Goal: Task Accomplishment & Management: Complete application form

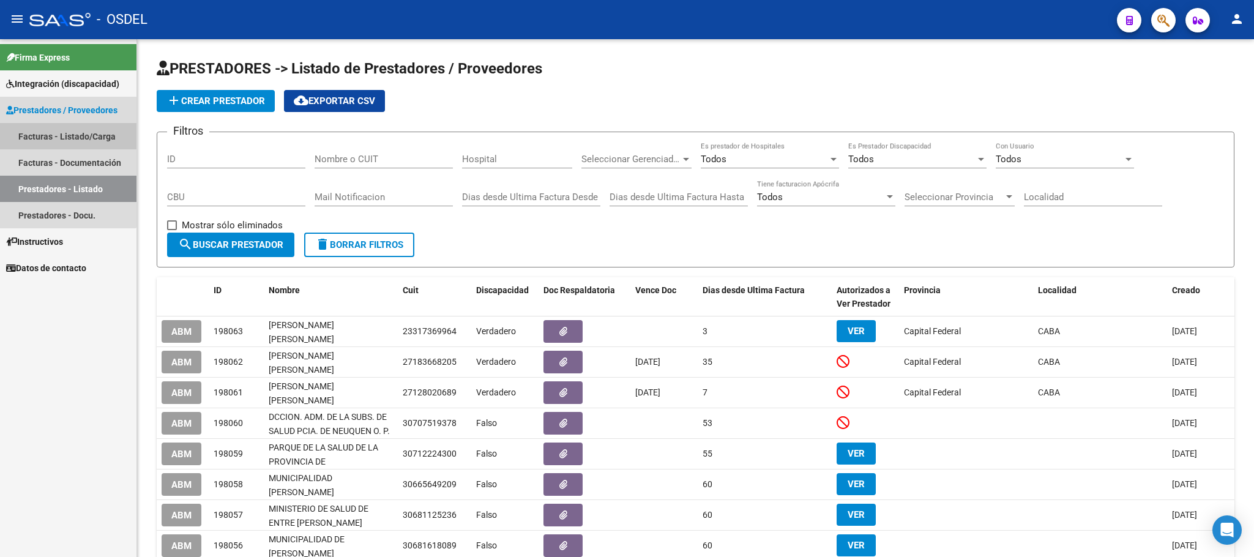
click at [42, 142] on link "Facturas - Listado/Carga" at bounding box center [68, 136] width 136 height 26
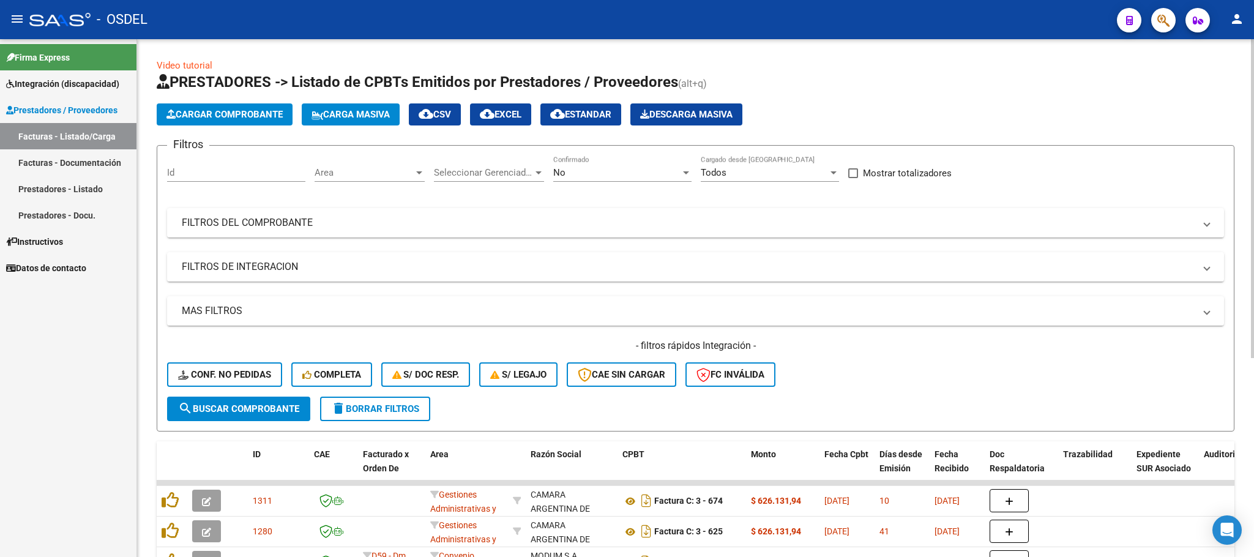
click at [387, 120] on button "Carga Masiva" at bounding box center [351, 114] width 98 height 22
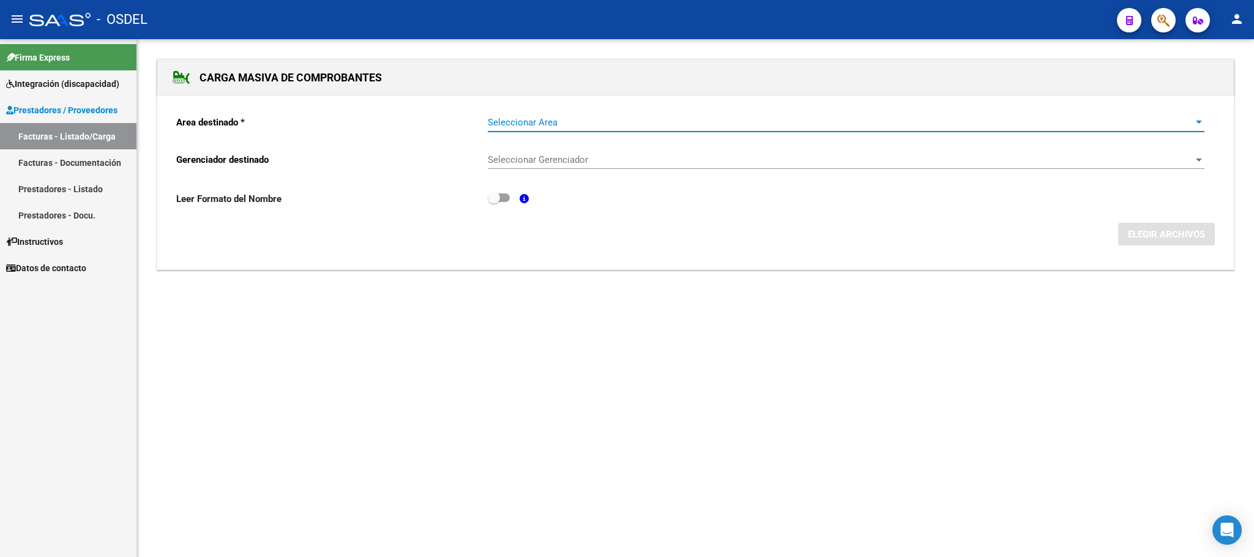
click at [500, 120] on span "Seleccionar Area" at bounding box center [841, 122] width 706 height 11
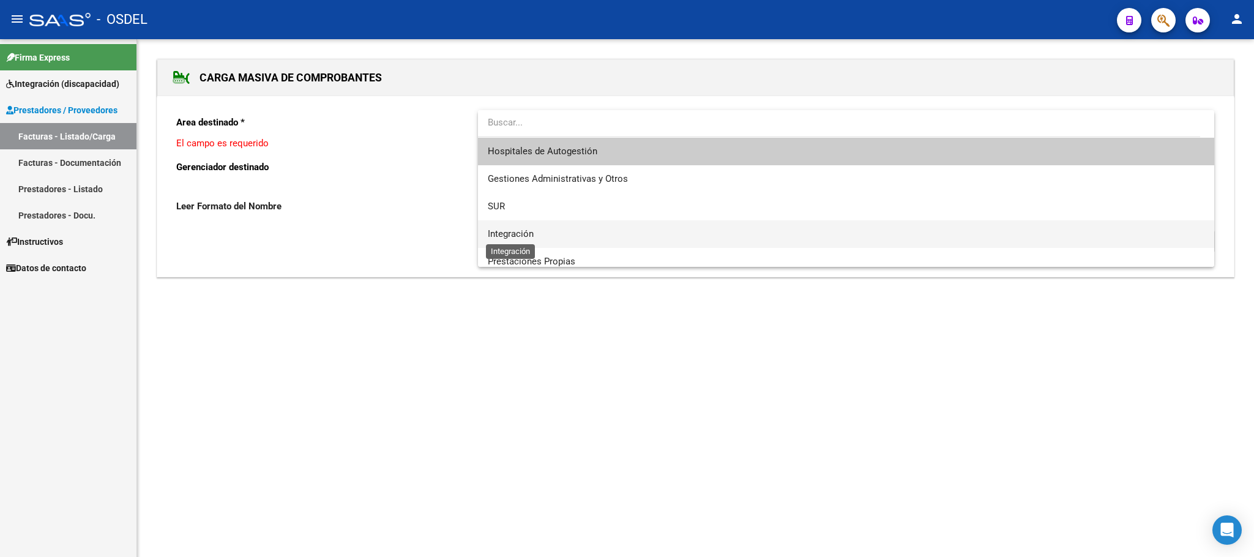
click at [502, 233] on span "Integración" at bounding box center [511, 233] width 46 height 11
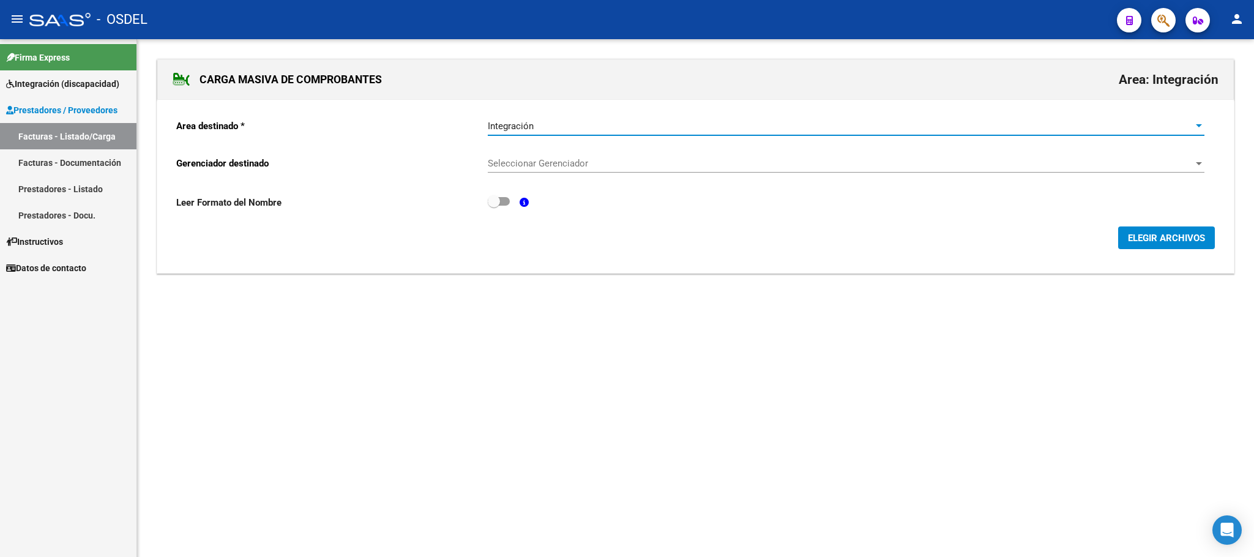
click at [535, 160] on span "Seleccionar Gerenciador" at bounding box center [841, 163] width 706 height 11
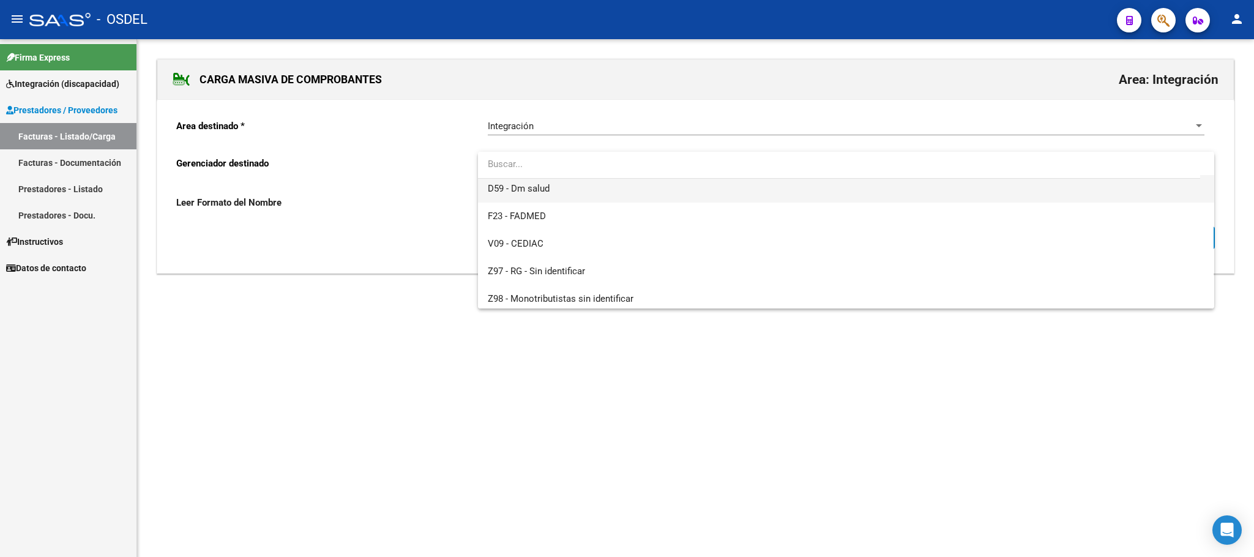
scroll to position [91, 0]
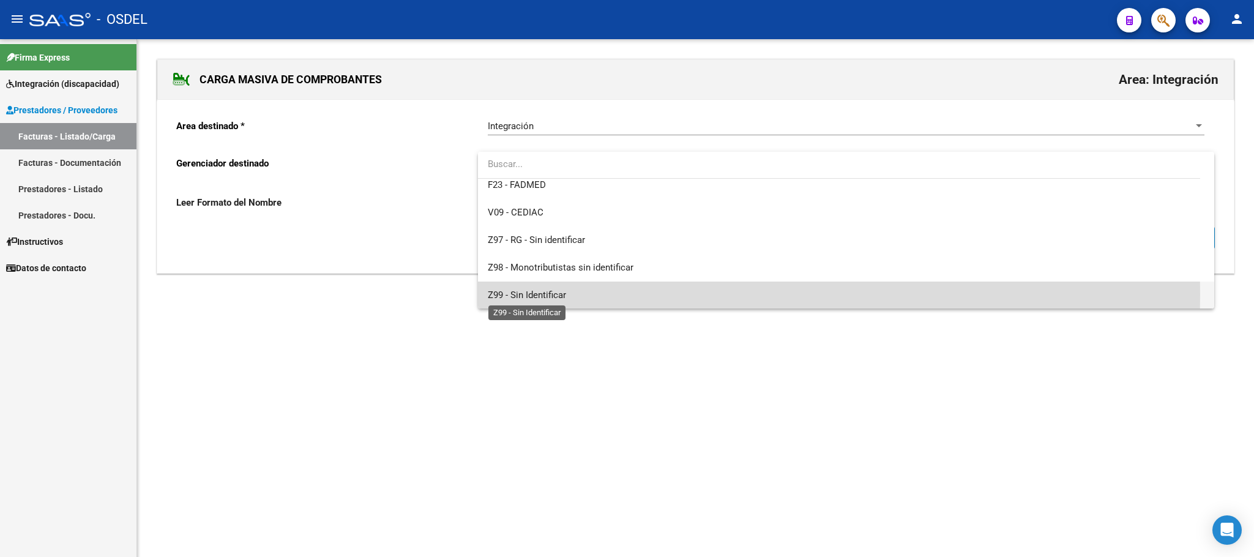
click at [537, 294] on span "Z99 - Sin Identificar" at bounding box center [527, 294] width 78 height 11
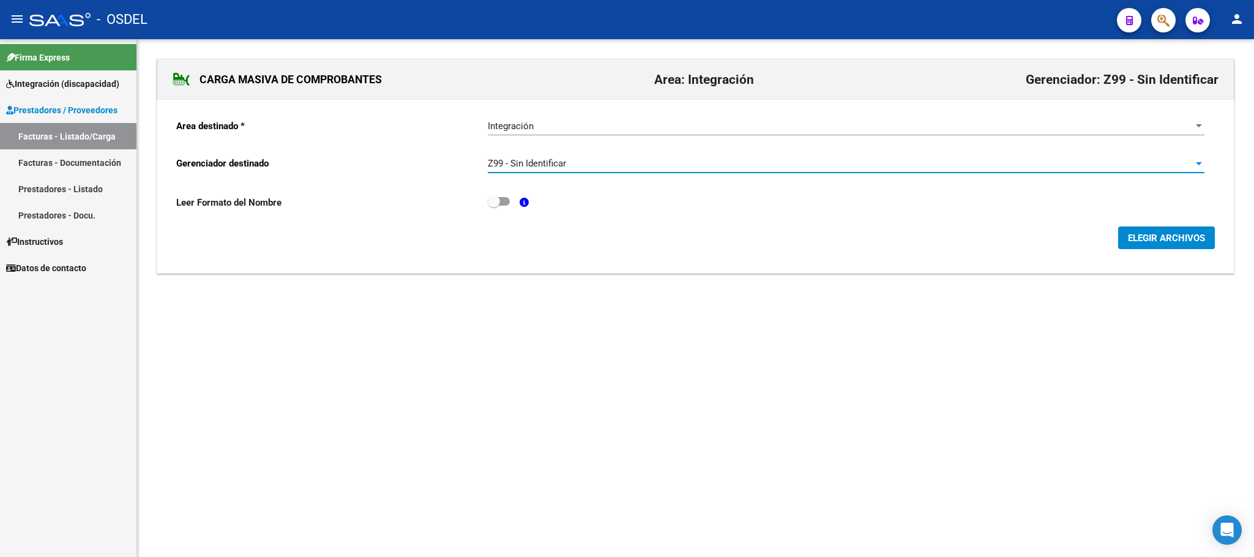
click at [1142, 241] on span "ELEGIR ARCHIVOS" at bounding box center [1166, 238] width 77 height 11
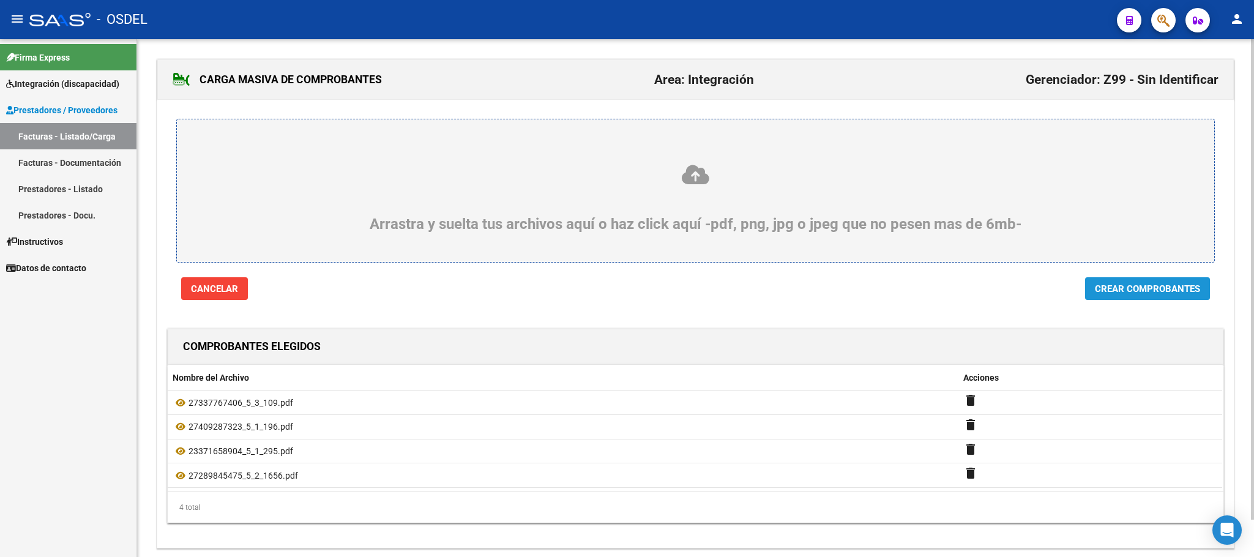
click at [1144, 294] on span "Crear Comprobantes" at bounding box center [1147, 288] width 105 height 11
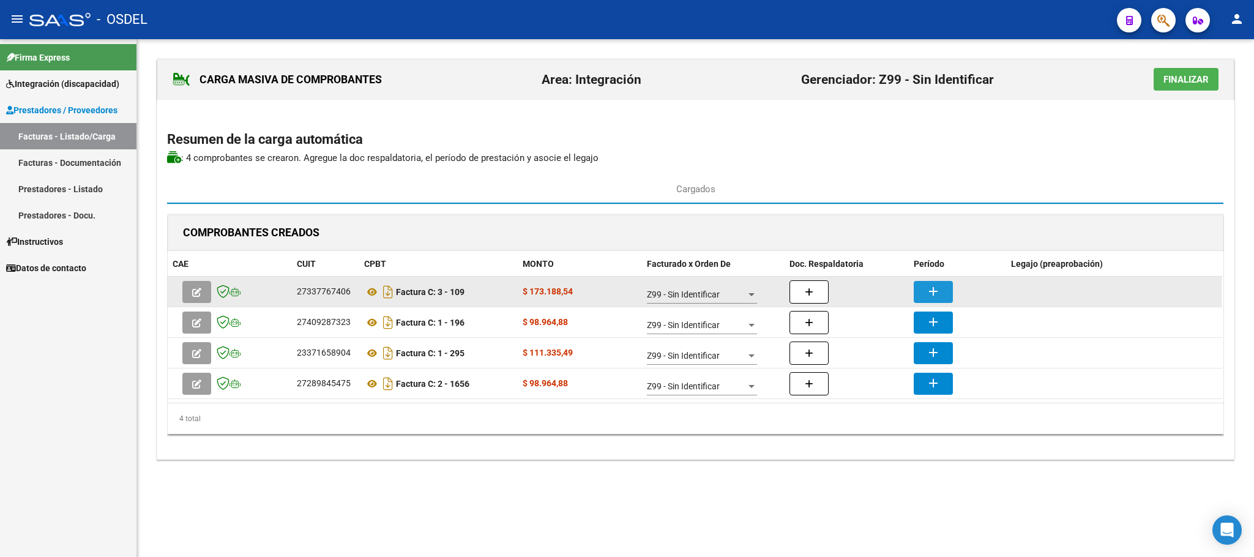
click at [946, 294] on button "add" at bounding box center [933, 292] width 39 height 22
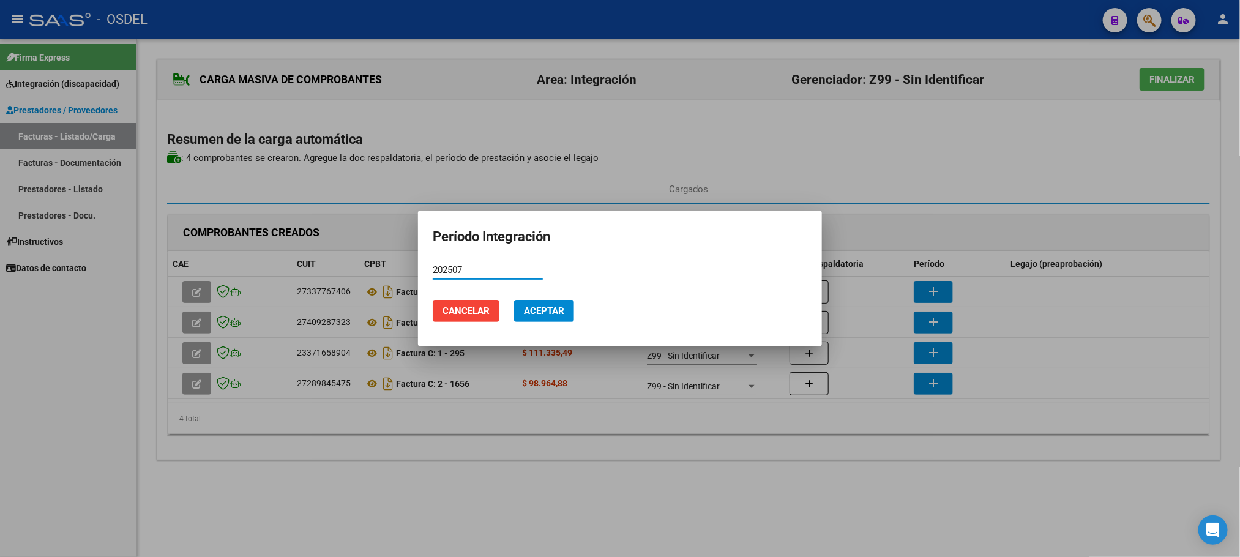
type input "202507"
click at [540, 314] on span "Aceptar" at bounding box center [544, 310] width 40 height 11
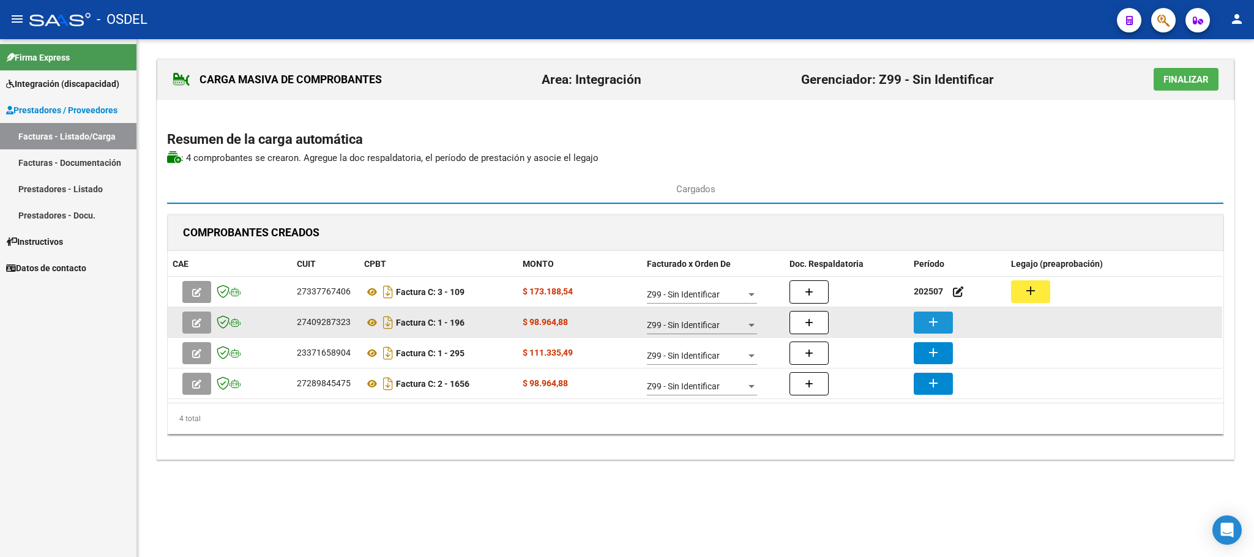
click at [936, 329] on mat-icon "add" at bounding box center [933, 322] width 15 height 15
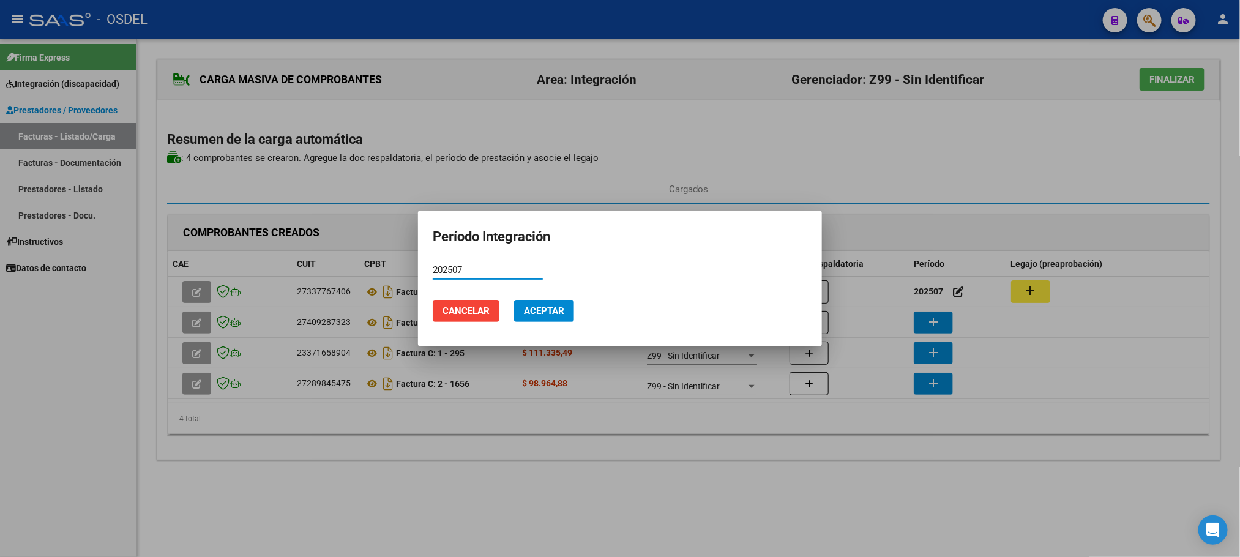
type input "202507"
click at [549, 316] on span "Aceptar" at bounding box center [544, 310] width 40 height 11
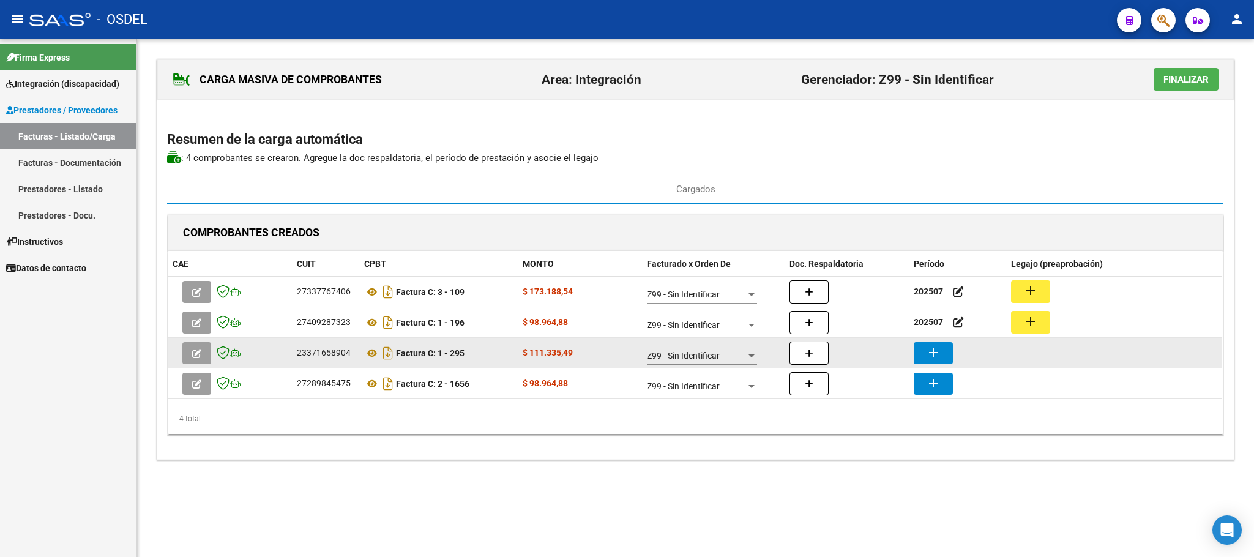
click at [934, 355] on mat-icon "add" at bounding box center [933, 352] width 15 height 15
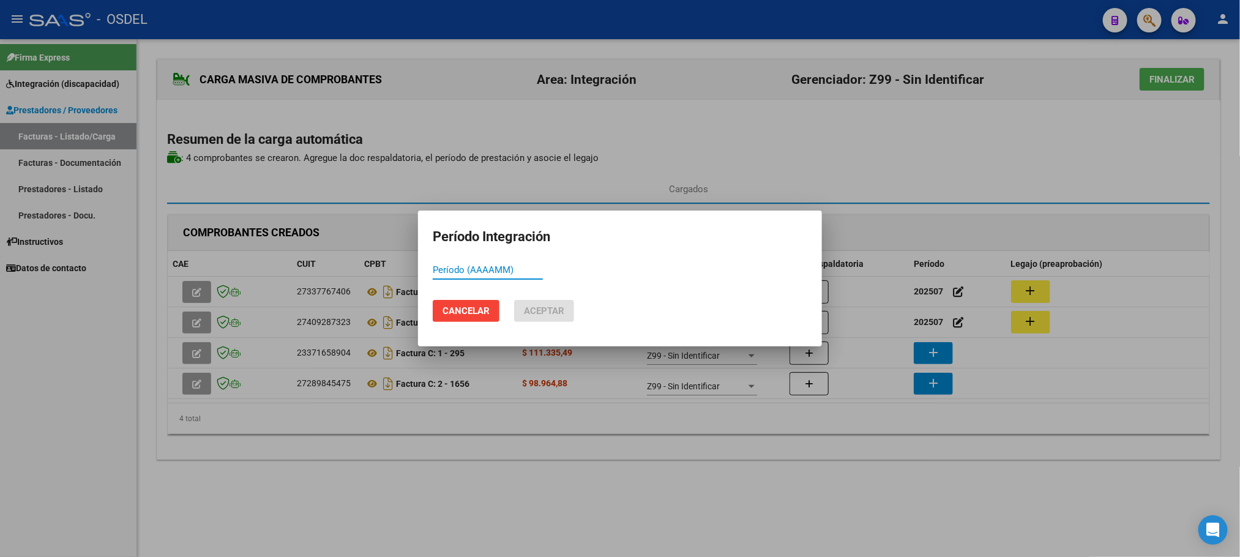
paste input "202507"
type input "202507"
click at [551, 314] on span "Aceptar" at bounding box center [544, 310] width 40 height 11
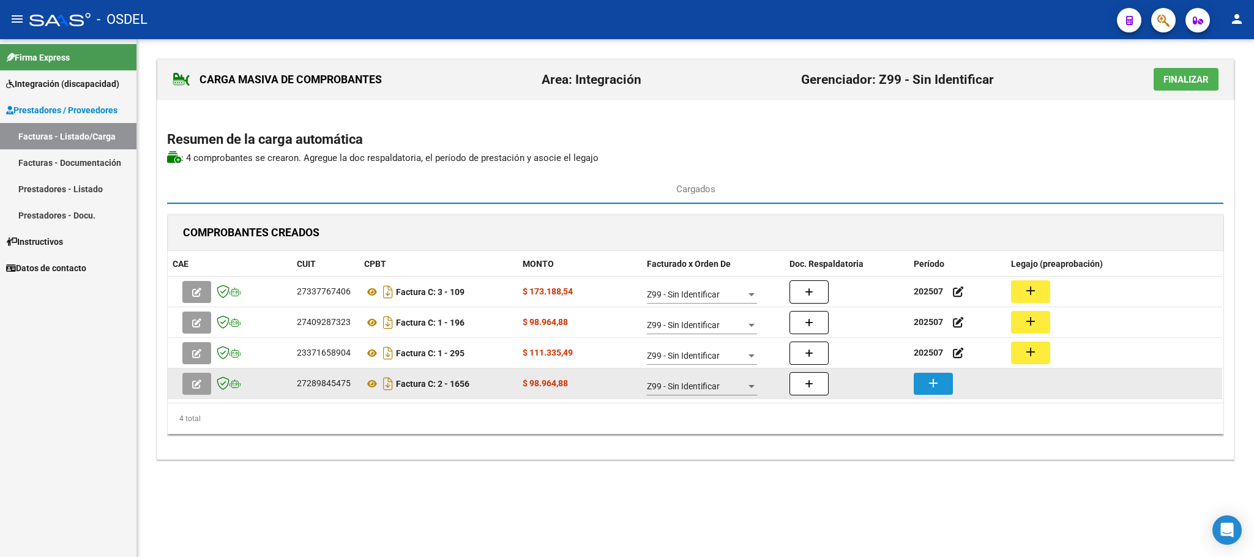
click at [940, 395] on button "add" at bounding box center [933, 384] width 39 height 22
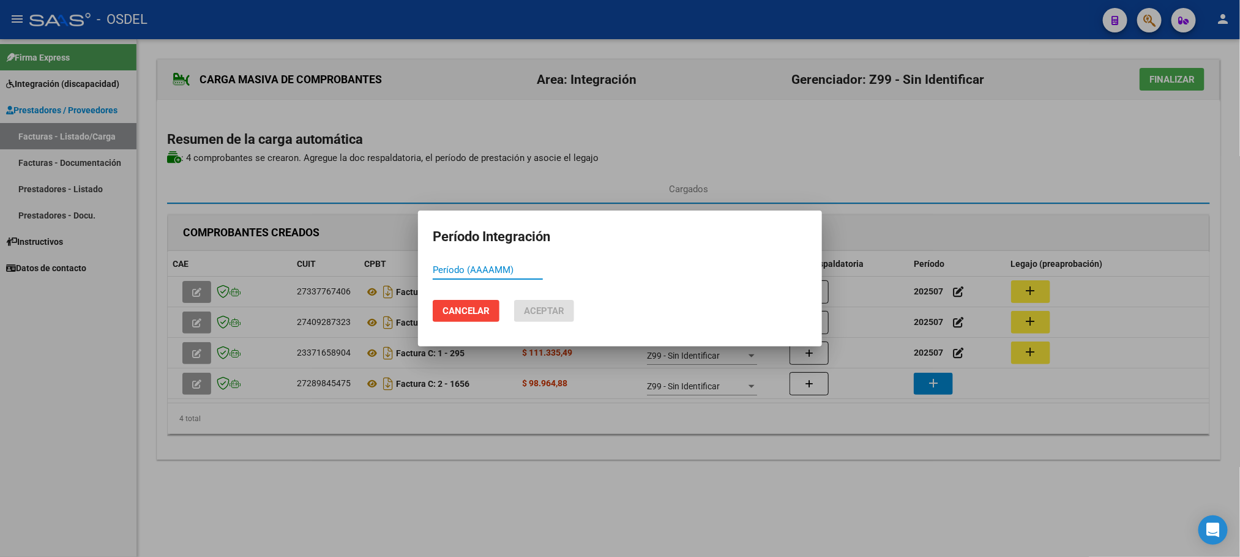
paste input "202507"
type input "202507"
click at [544, 313] on span "Aceptar" at bounding box center [544, 310] width 40 height 11
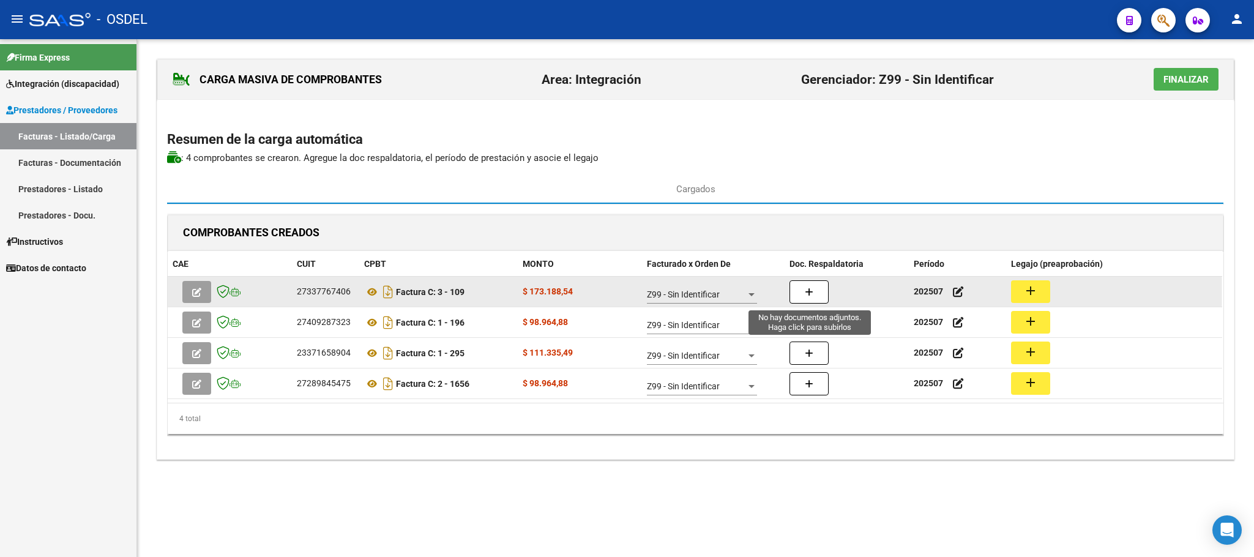
click at [806, 294] on icon "button" at bounding box center [809, 292] width 9 height 9
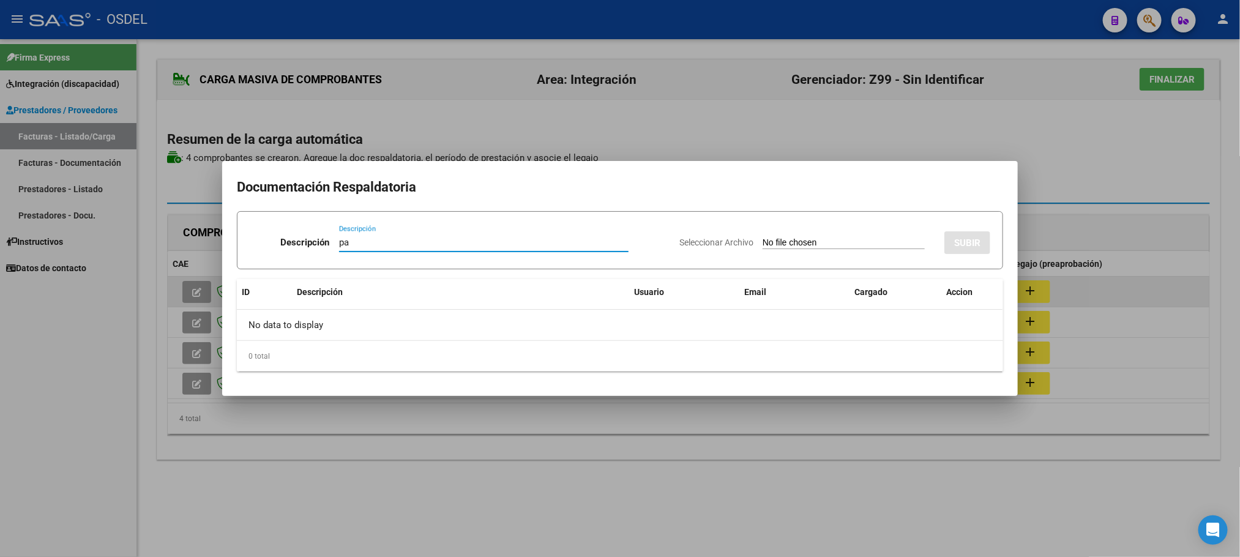
type input "pa"
click at [762, 237] on input "Seleccionar Archivo" at bounding box center [843, 243] width 162 height 12
type input "C:\fakepath\pa-27337767406_5_3_109.pdf"
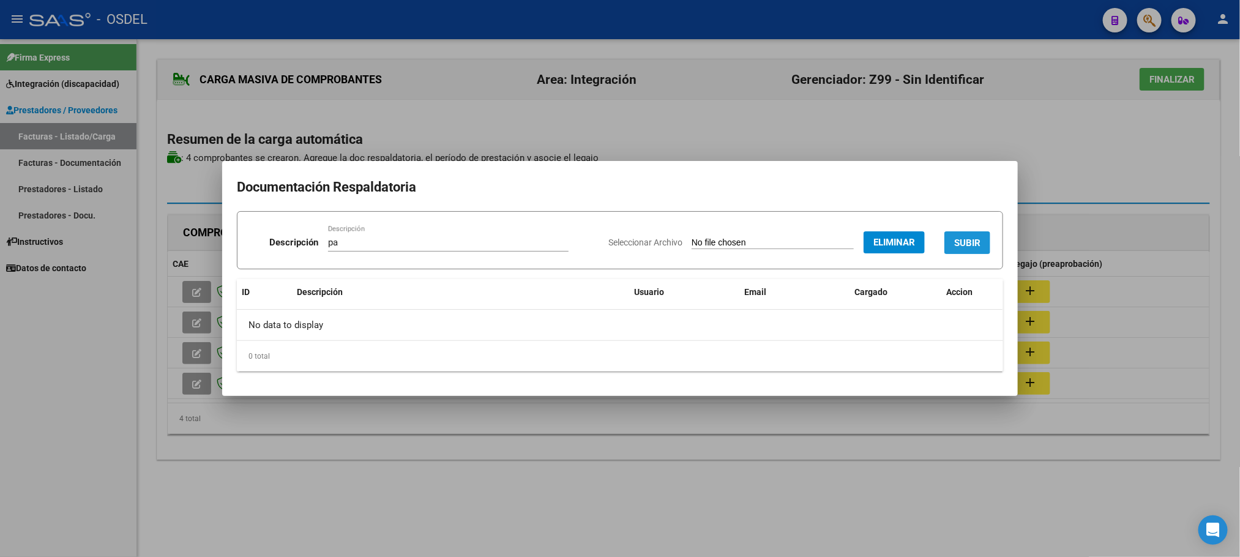
click at [964, 237] on span "SUBIR" at bounding box center [967, 242] width 26 height 11
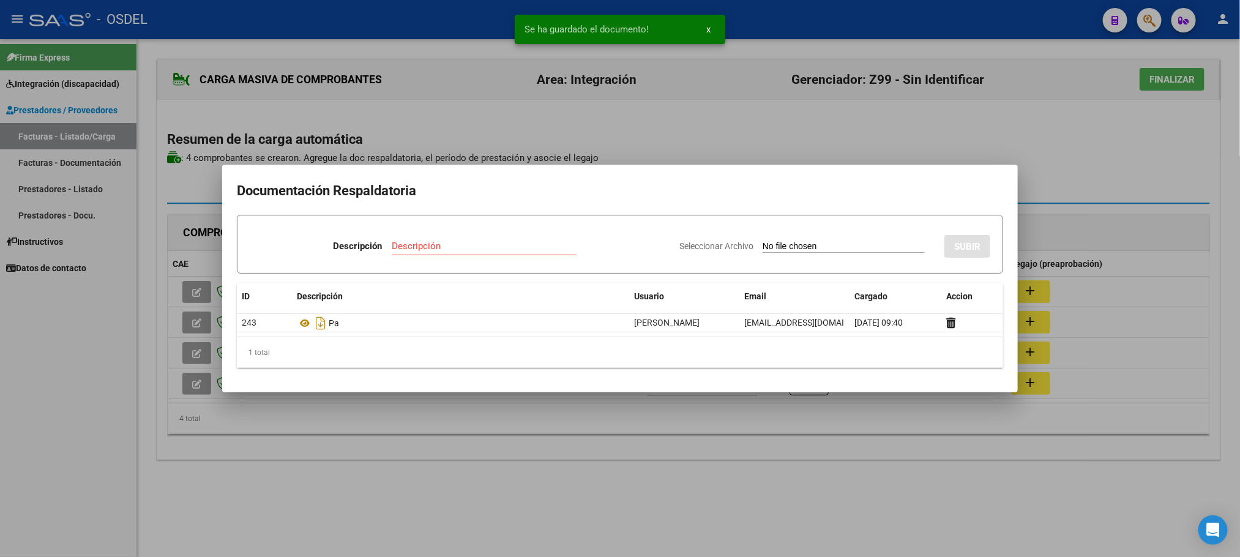
click at [1060, 155] on div at bounding box center [620, 278] width 1240 height 557
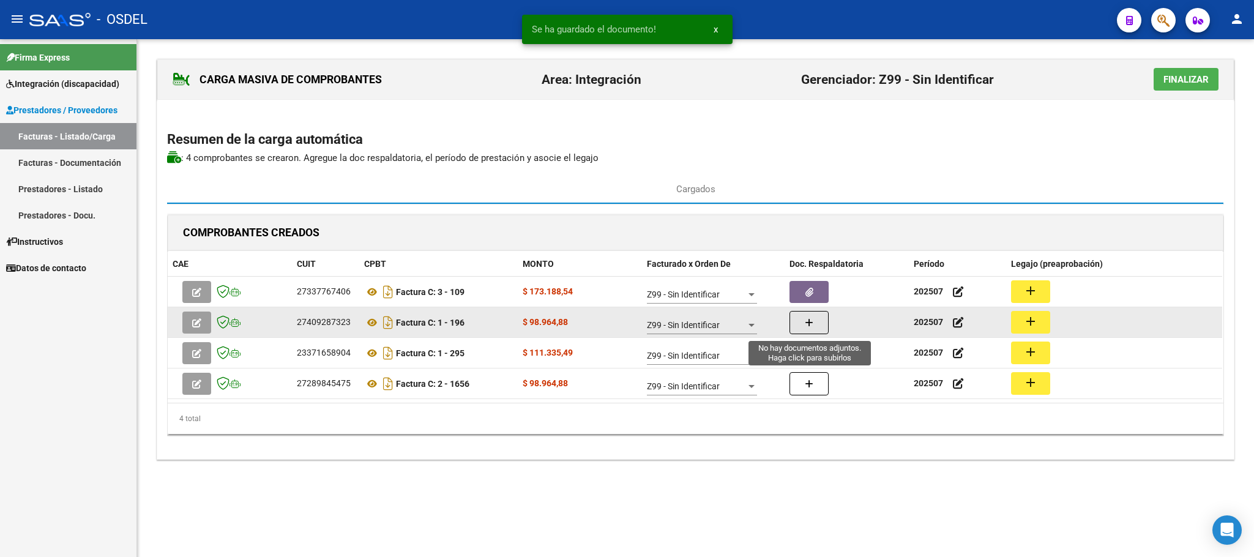
click at [793, 319] on button "button" at bounding box center [808, 322] width 39 height 23
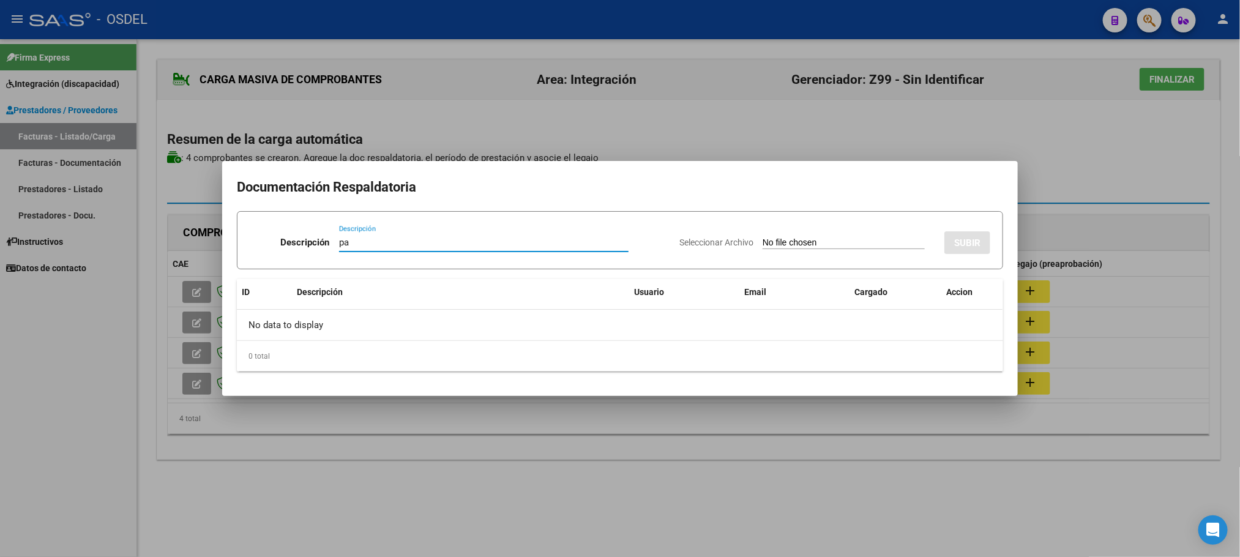
type input "pa"
click at [762, 237] on input "Seleccionar Archivo" at bounding box center [843, 243] width 162 height 12
type input "C:\fakepath\pa-27409287323_5_1_196.pdf"
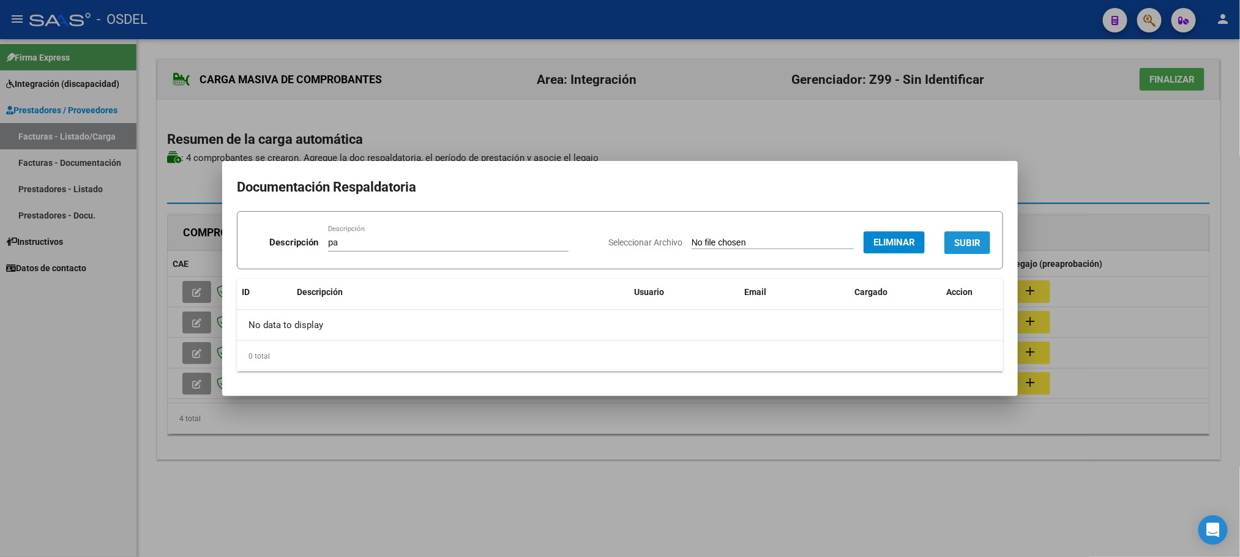
click at [975, 237] on span "SUBIR" at bounding box center [967, 242] width 26 height 11
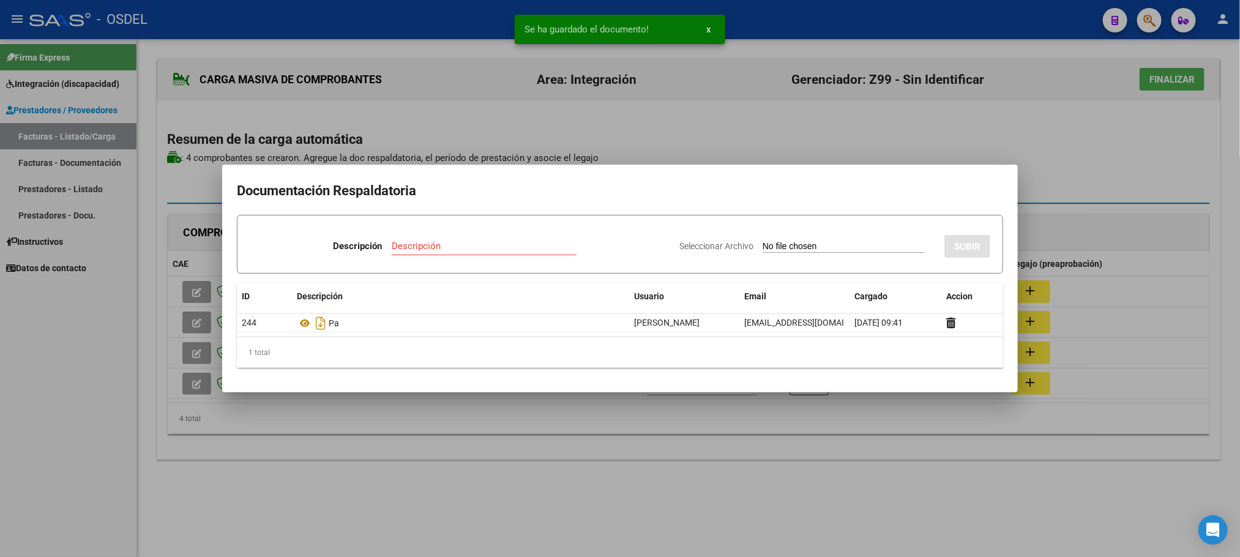
click at [1068, 136] on div at bounding box center [620, 278] width 1240 height 557
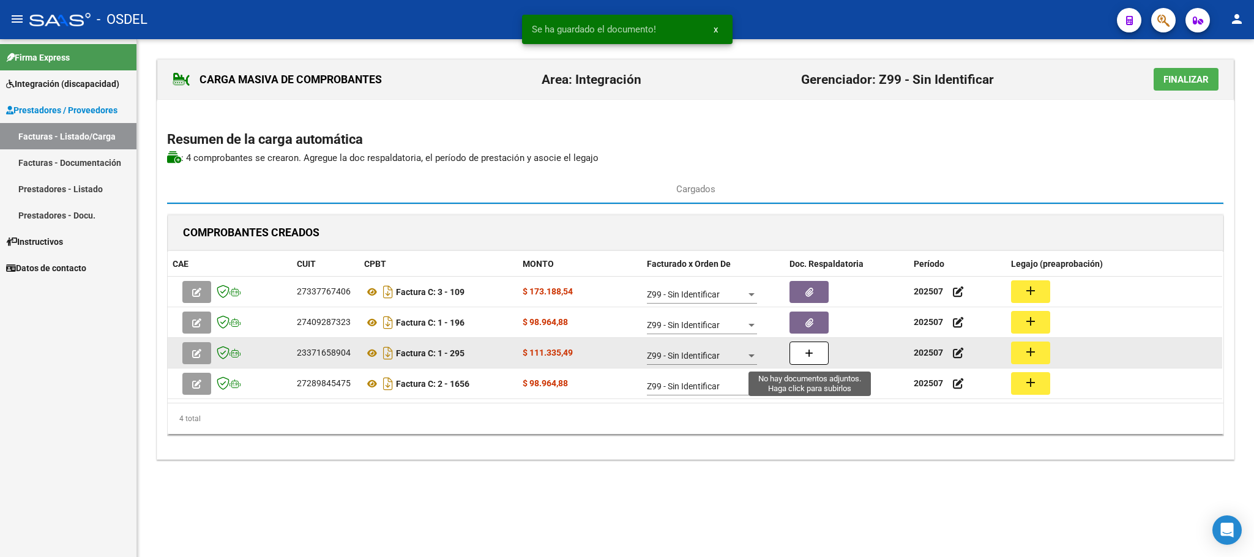
click at [810, 356] on icon "button" at bounding box center [809, 353] width 9 height 9
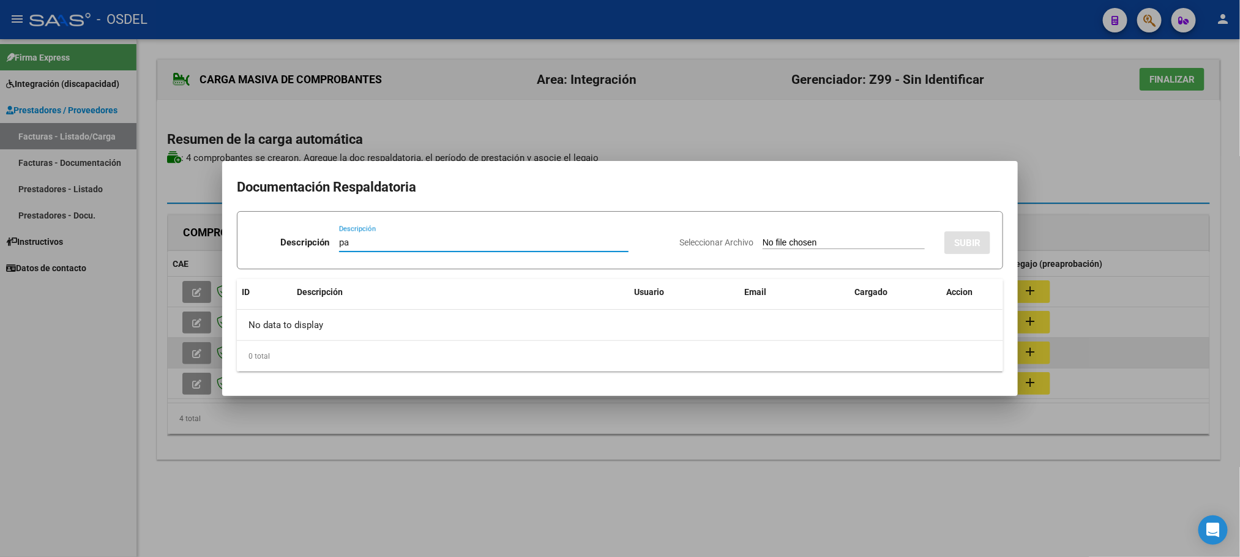
type input "pa"
click at [762, 237] on input "Seleccionar Archivo" at bounding box center [843, 243] width 162 height 12
type input "C:\fakepath\pa-23371658904_5_1_295.pdf"
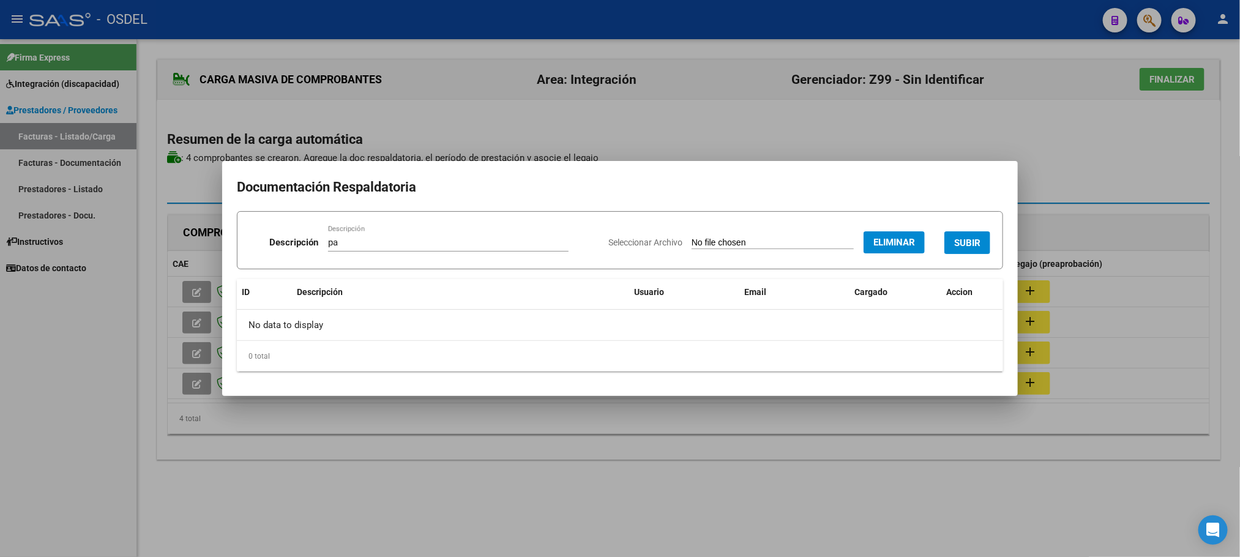
click at [979, 237] on span "SUBIR" at bounding box center [967, 242] width 26 height 11
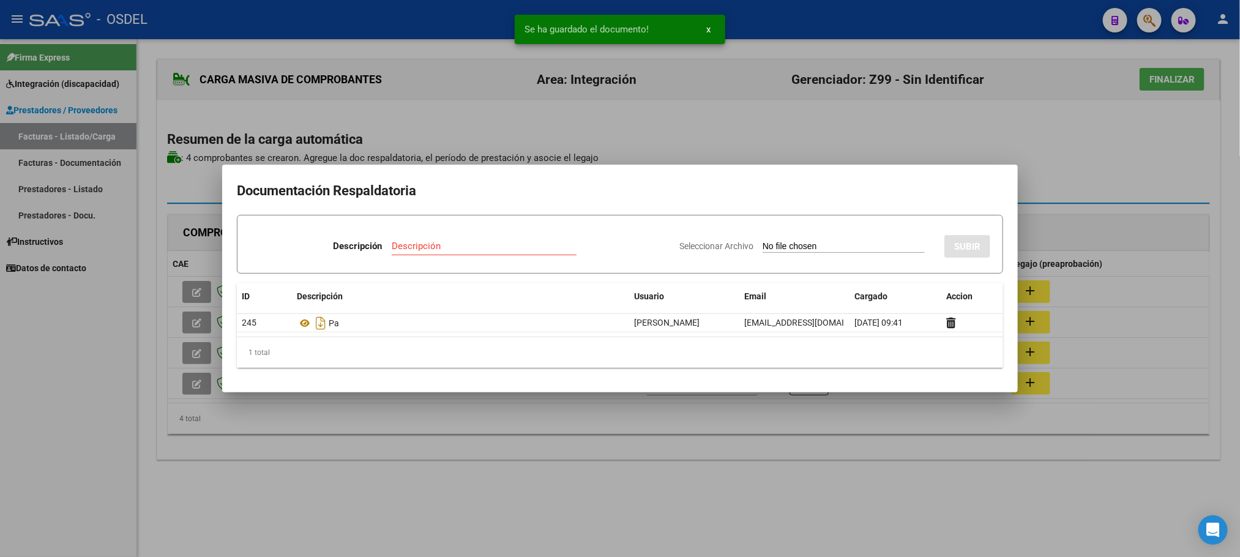
click at [1081, 128] on div at bounding box center [620, 278] width 1240 height 557
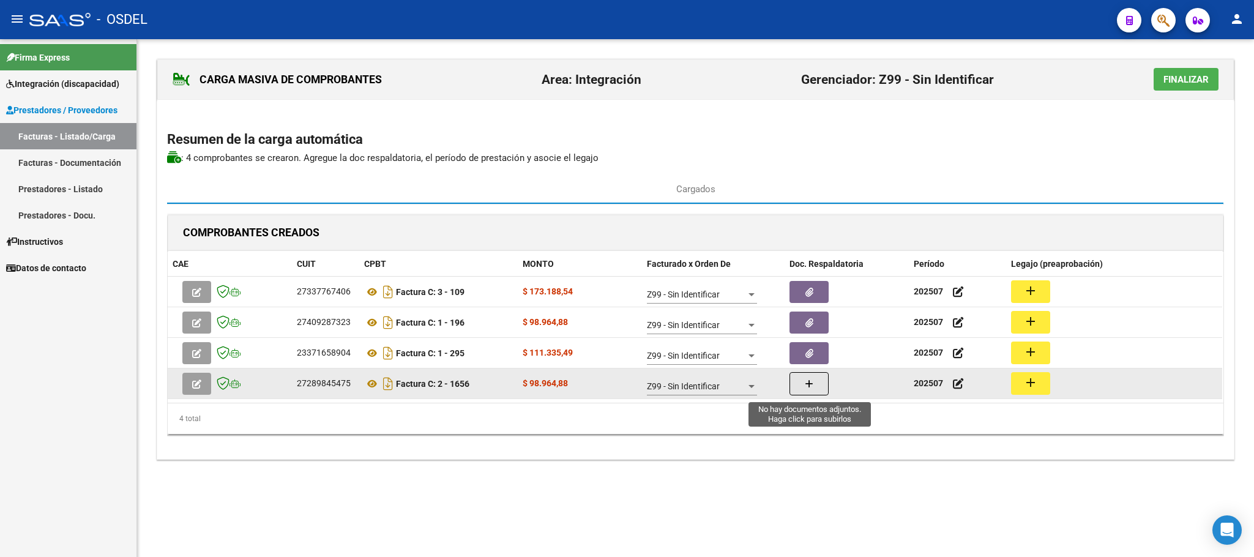
click at [806, 389] on icon "button" at bounding box center [809, 383] width 9 height 9
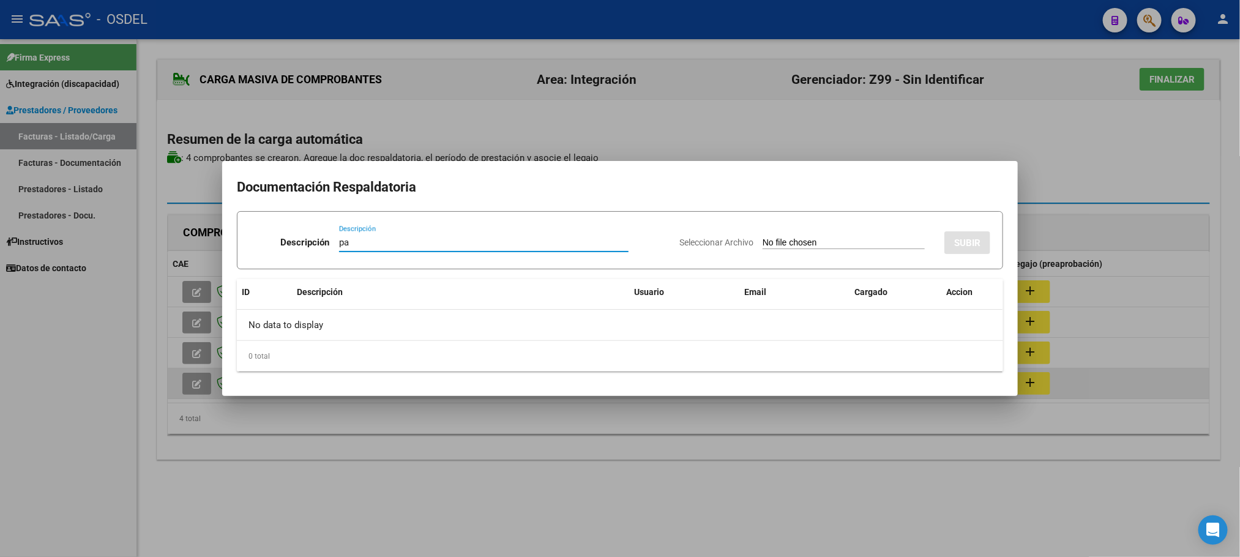
type input "pa"
click at [786, 242] on input "Seleccionar Archivo" at bounding box center [843, 243] width 162 height 12
click at [788, 239] on input "Seleccionar Archivo" at bounding box center [843, 243] width 162 height 12
type input "C:\fakepath\pa-27289845475_5_2_1656.jpg"
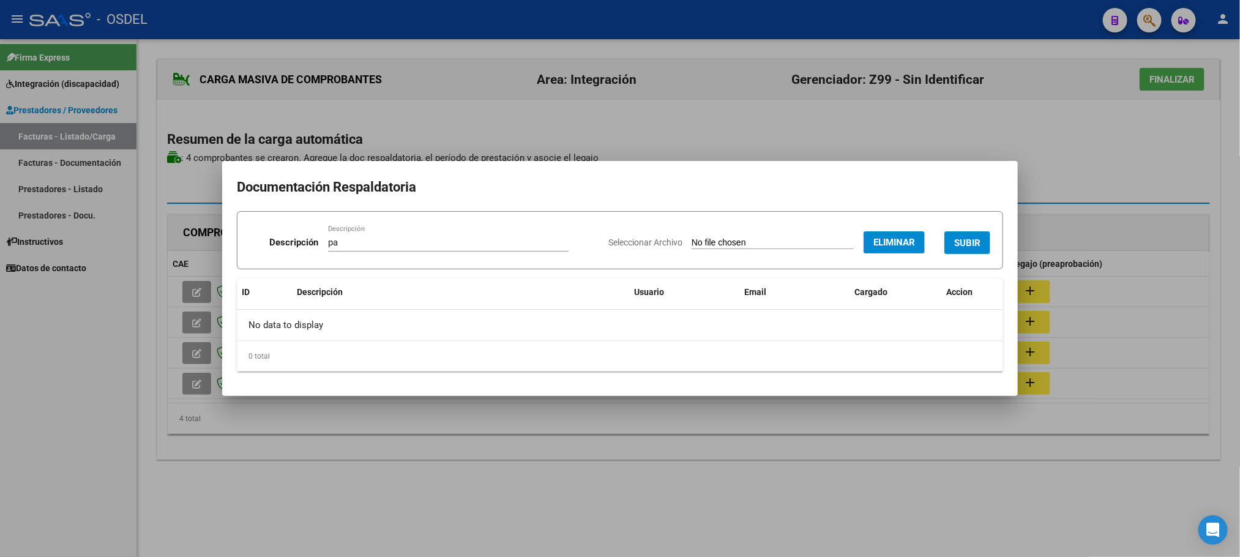
click at [974, 244] on span "SUBIR" at bounding box center [967, 242] width 26 height 11
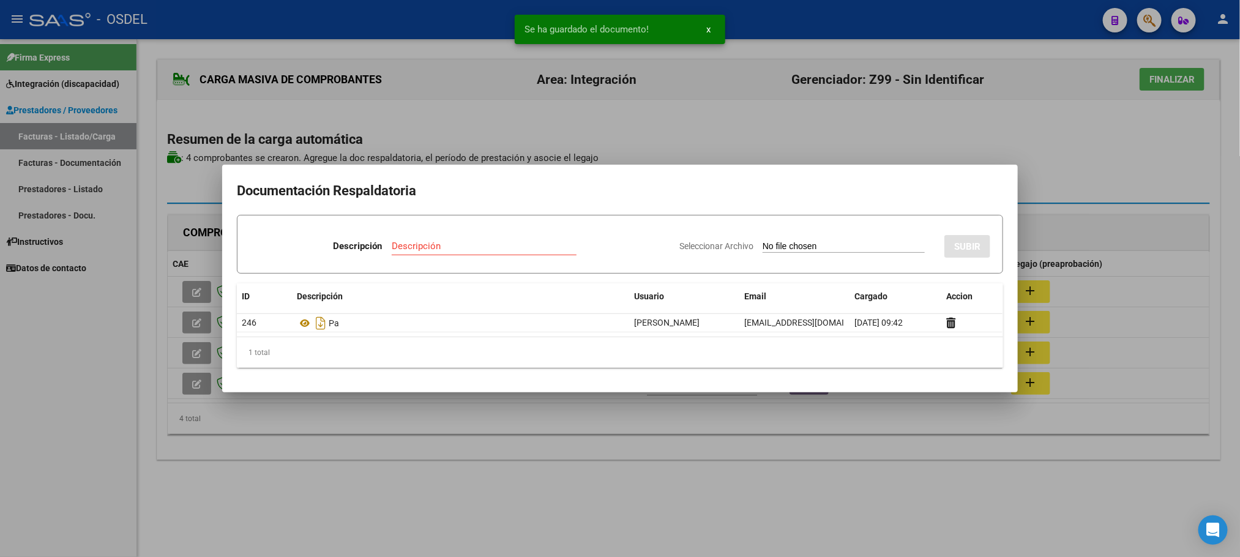
click at [1057, 129] on div at bounding box center [620, 278] width 1240 height 557
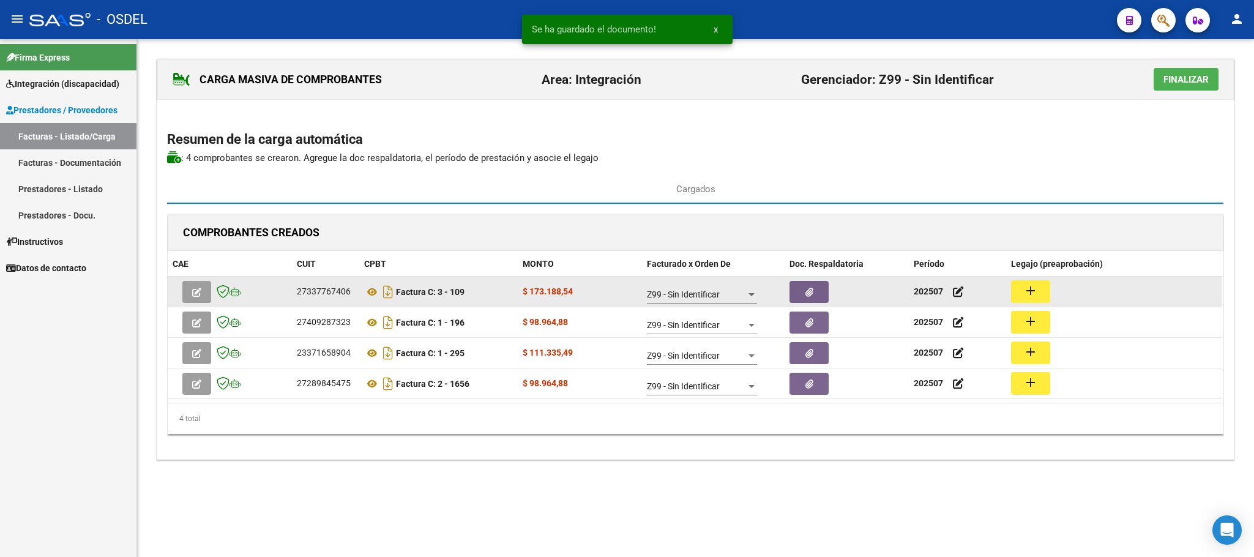
click at [1037, 289] on mat-icon "add" at bounding box center [1030, 290] width 15 height 15
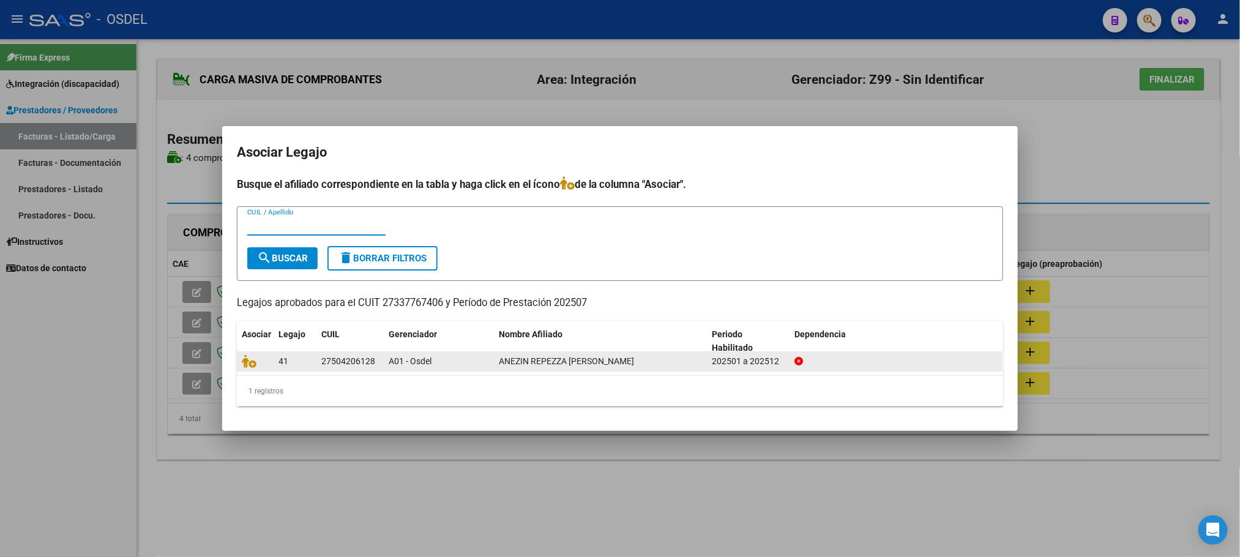
click at [247, 369] on datatable-body-cell at bounding box center [255, 361] width 37 height 19
click at [254, 360] on icon at bounding box center [249, 360] width 15 height 13
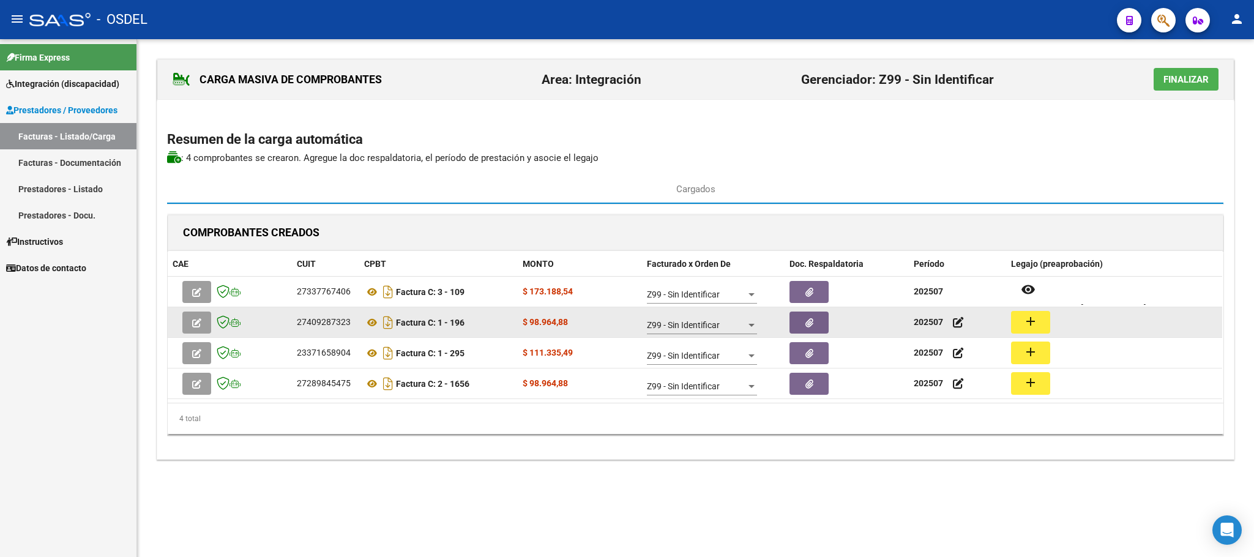
click at [1027, 324] on mat-icon "add" at bounding box center [1030, 321] width 15 height 15
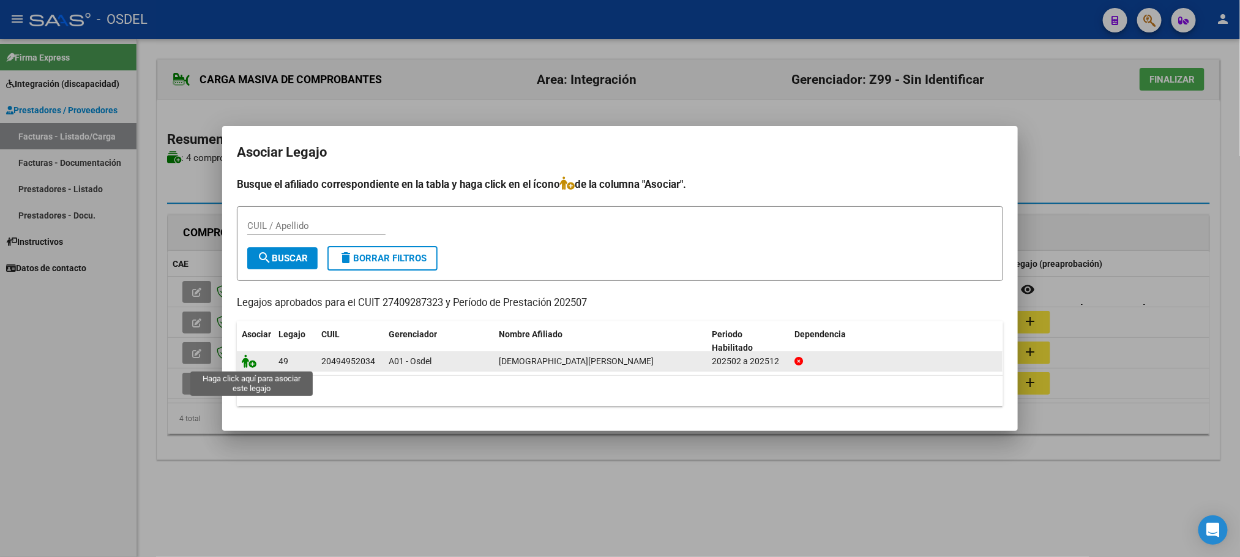
click at [255, 365] on icon at bounding box center [249, 360] width 15 height 13
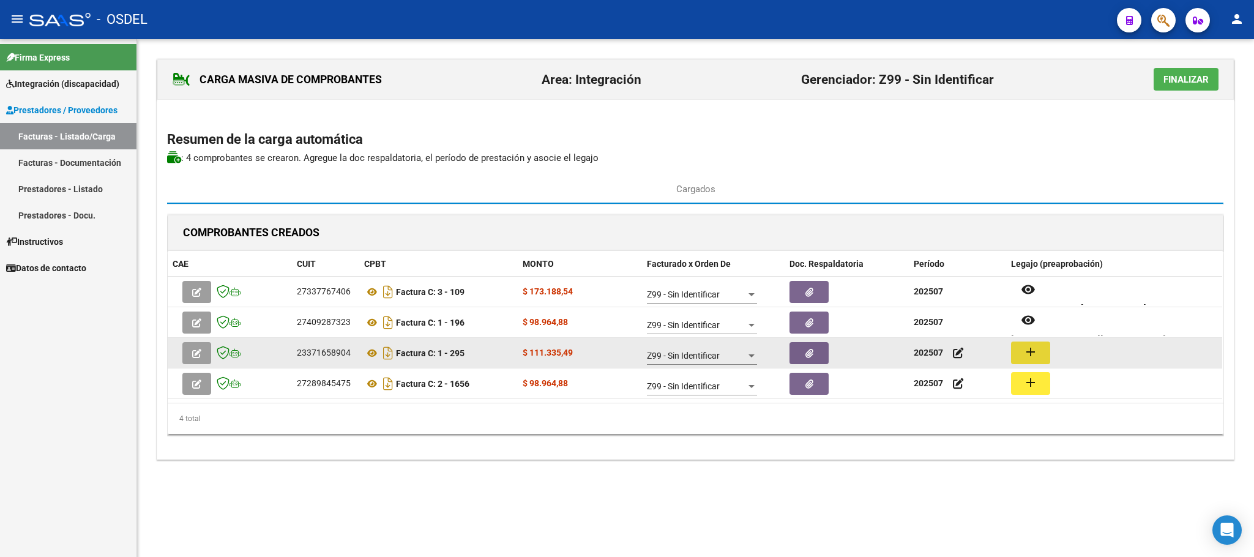
click at [1032, 359] on mat-icon "add" at bounding box center [1030, 351] width 15 height 15
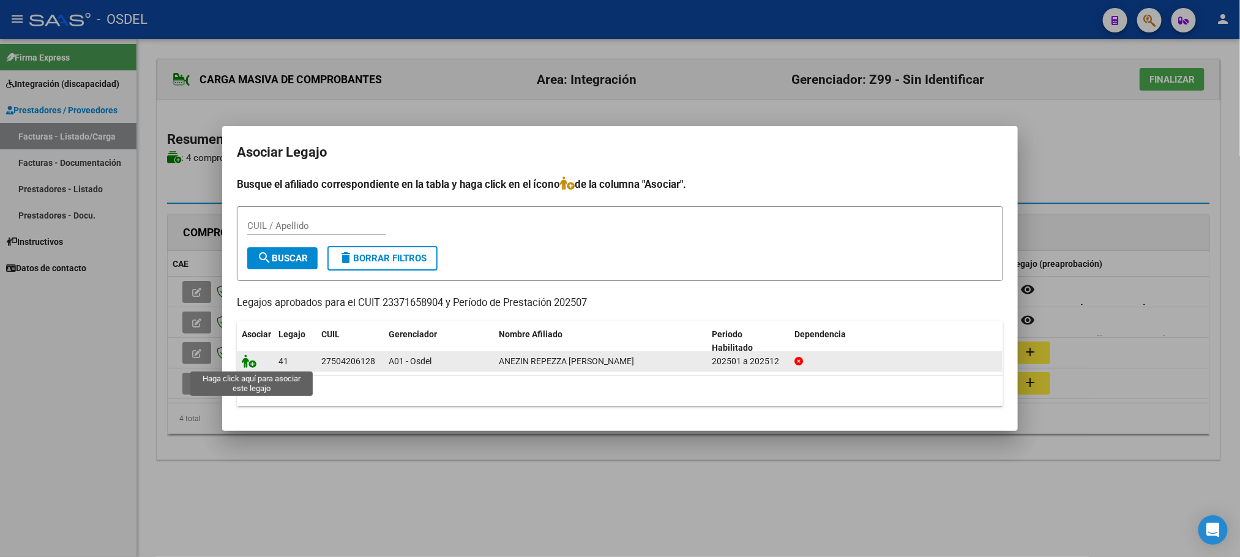
click at [243, 362] on icon at bounding box center [249, 360] width 15 height 13
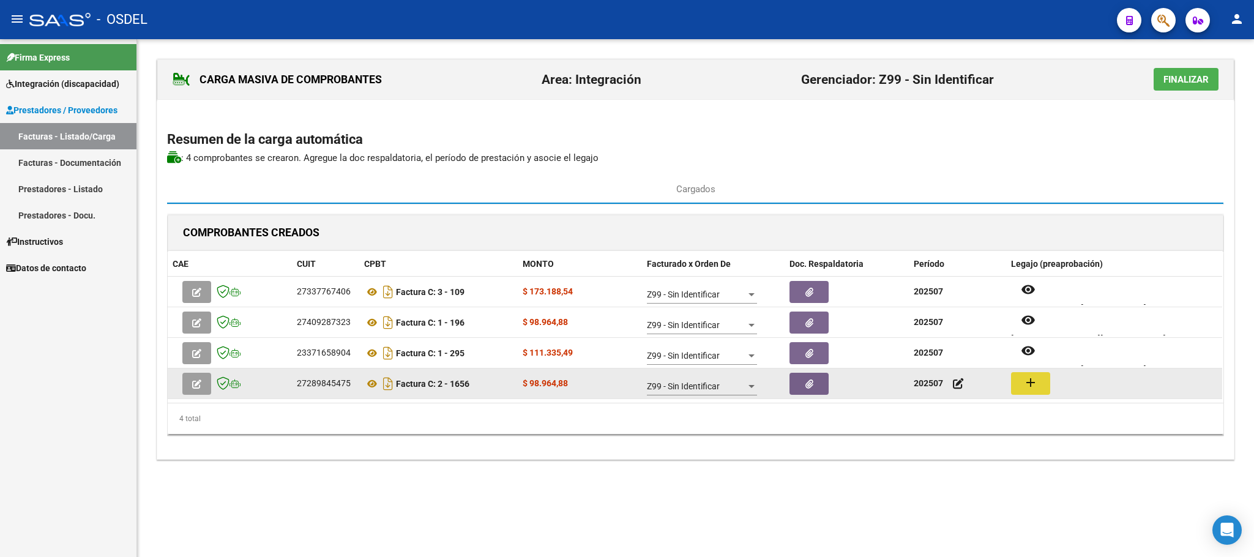
click at [1040, 395] on button "add" at bounding box center [1030, 383] width 39 height 23
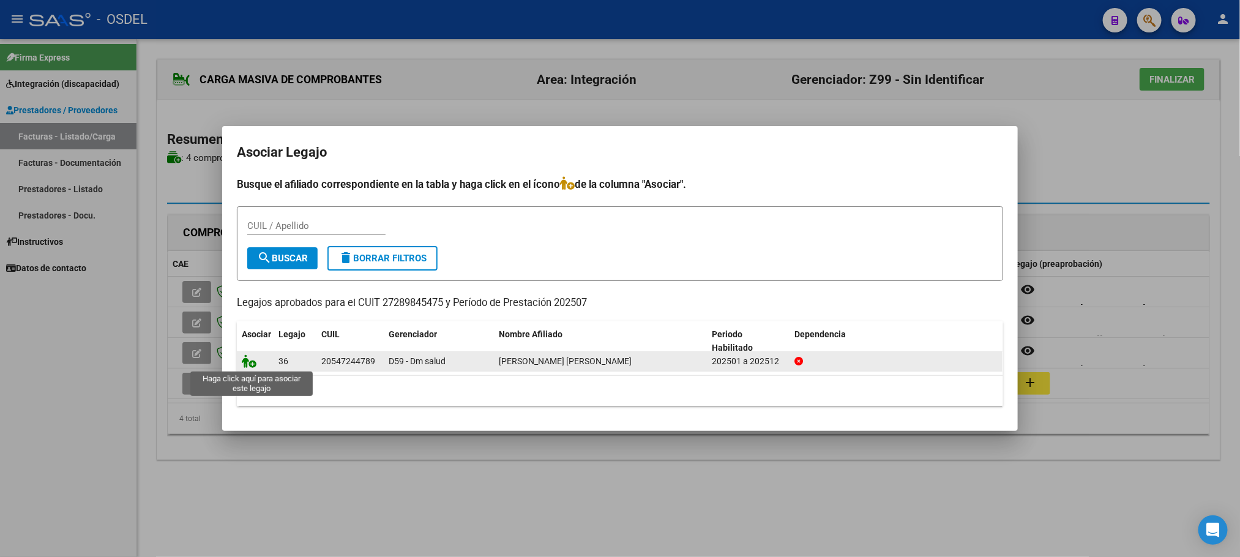
click at [248, 362] on icon at bounding box center [249, 360] width 15 height 13
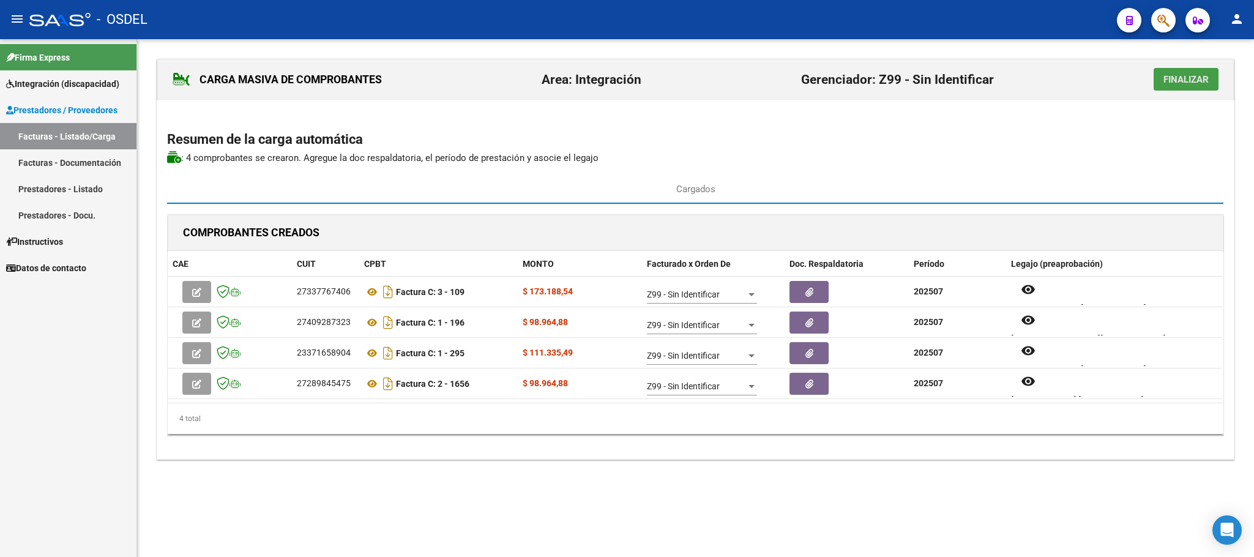
click at [1181, 86] on button "Finalizar" at bounding box center [1185, 79] width 65 height 23
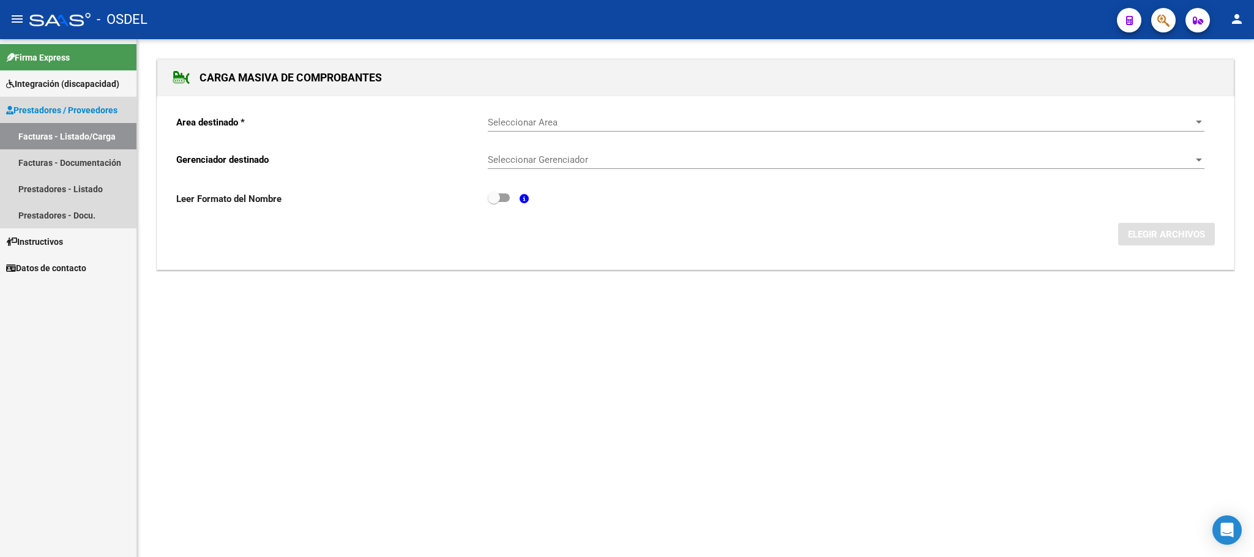
click at [41, 140] on link "Facturas - Listado/Carga" at bounding box center [68, 136] width 136 height 26
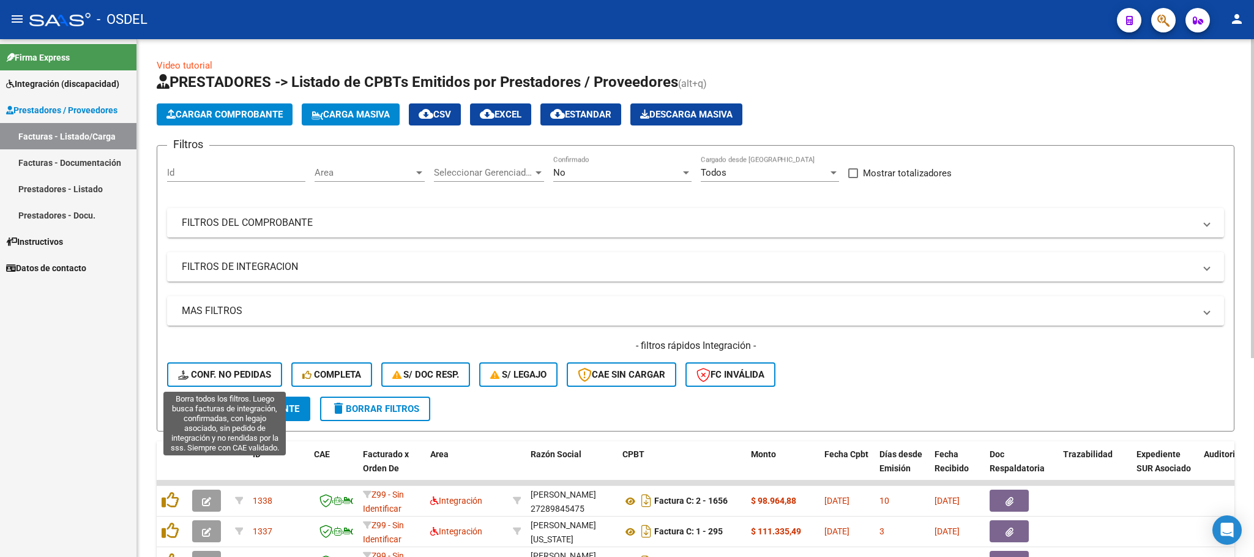
click at [213, 375] on span "Conf. no pedidas" at bounding box center [224, 374] width 93 height 11
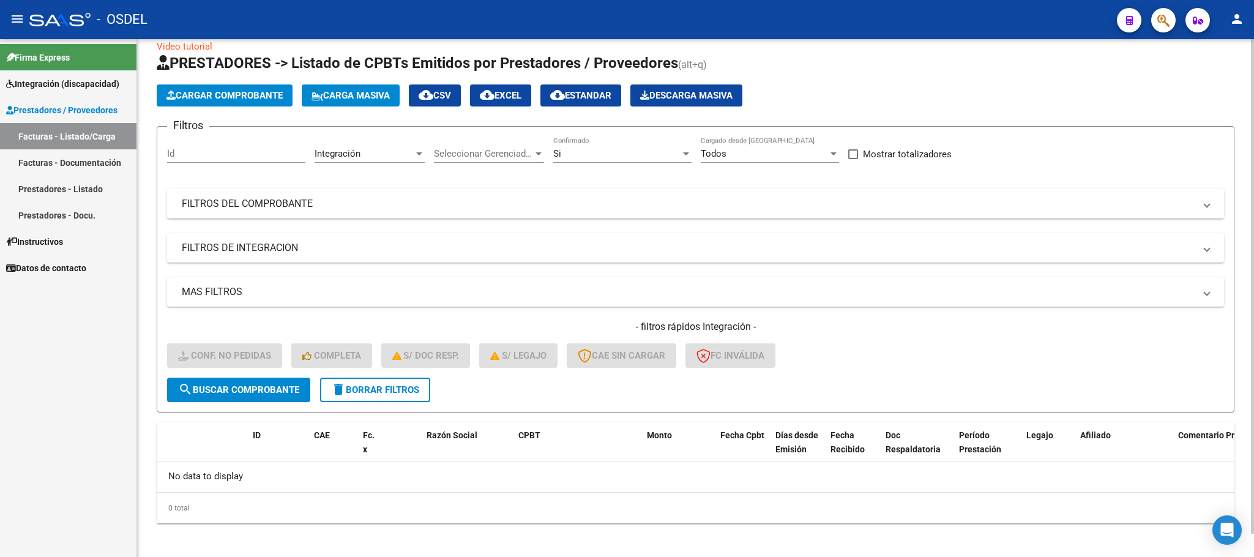
scroll to position [24, 0]
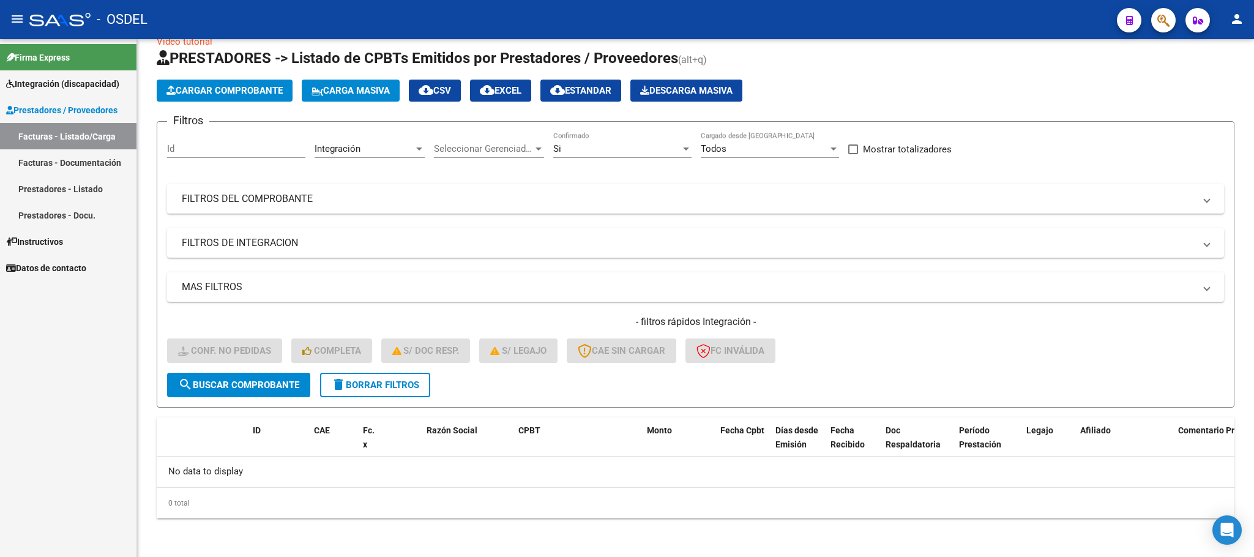
click at [56, 147] on link "Facturas - Listado/Carga" at bounding box center [68, 136] width 136 height 26
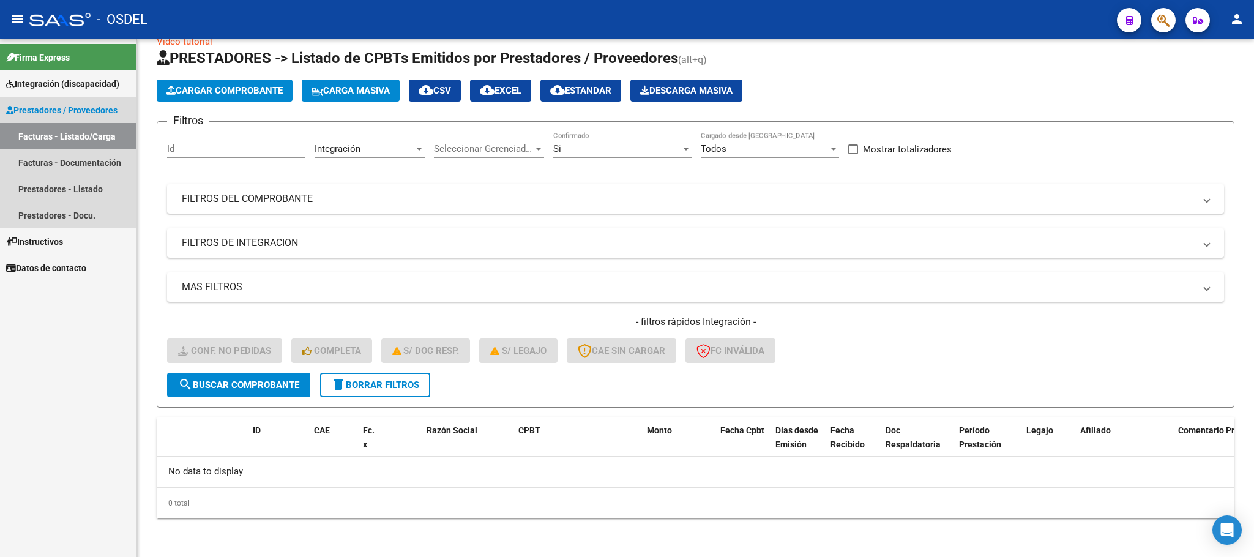
click at [58, 132] on link "Facturas - Listado/Carga" at bounding box center [68, 136] width 136 height 26
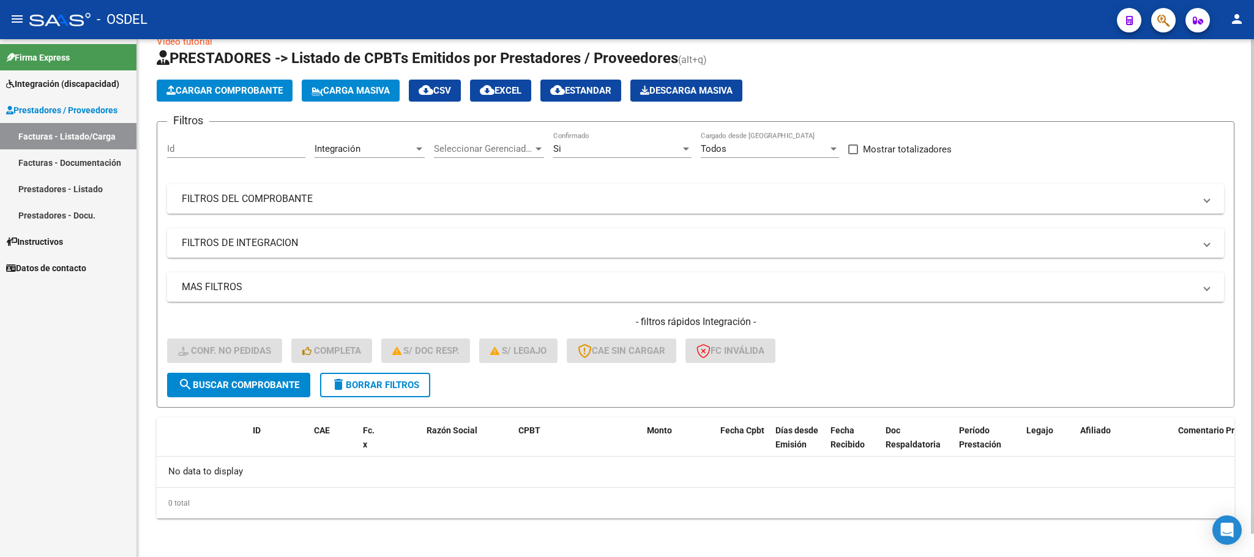
scroll to position [0, 0]
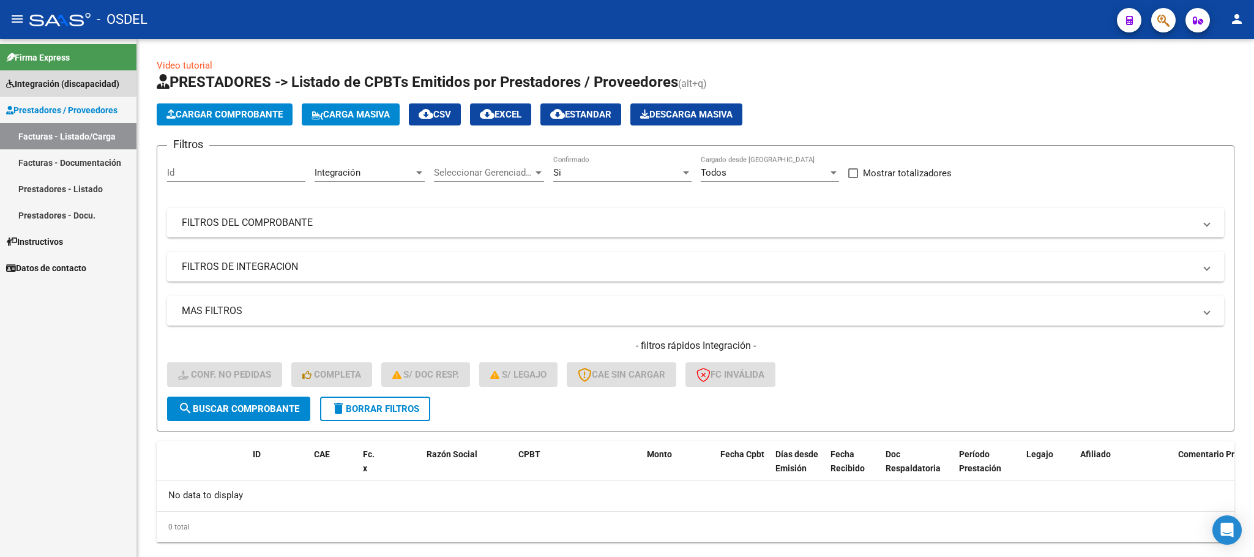
click at [45, 80] on span "Integración (discapacidad)" at bounding box center [62, 83] width 113 height 13
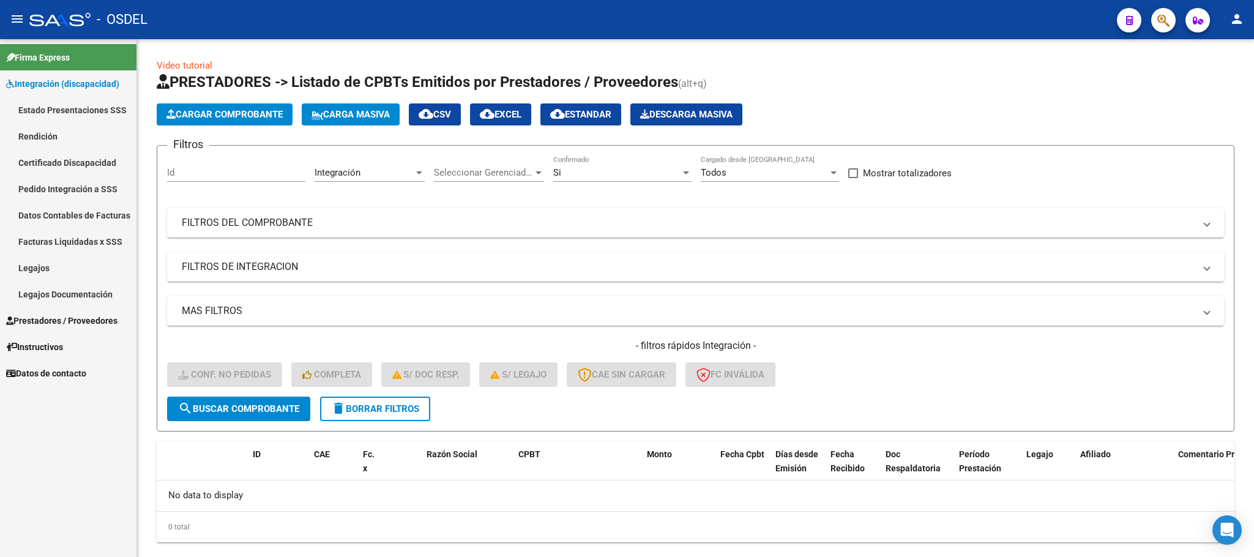
click at [52, 83] on span "Integración (discapacidad)" at bounding box center [62, 83] width 113 height 13
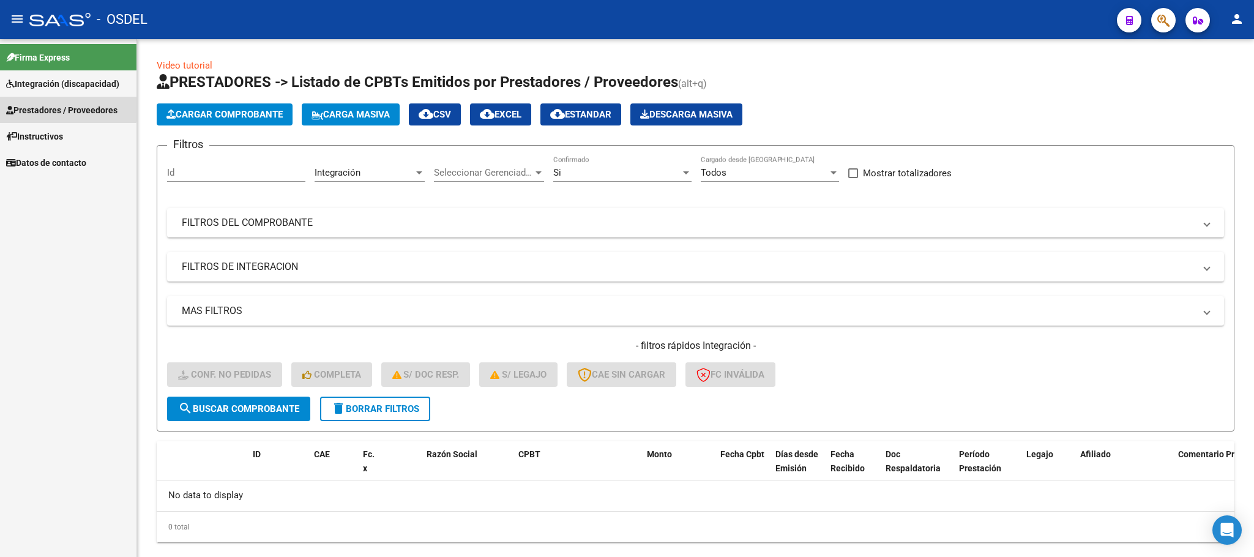
click at [52, 107] on span "Prestadores / Proveedores" at bounding box center [61, 109] width 111 height 13
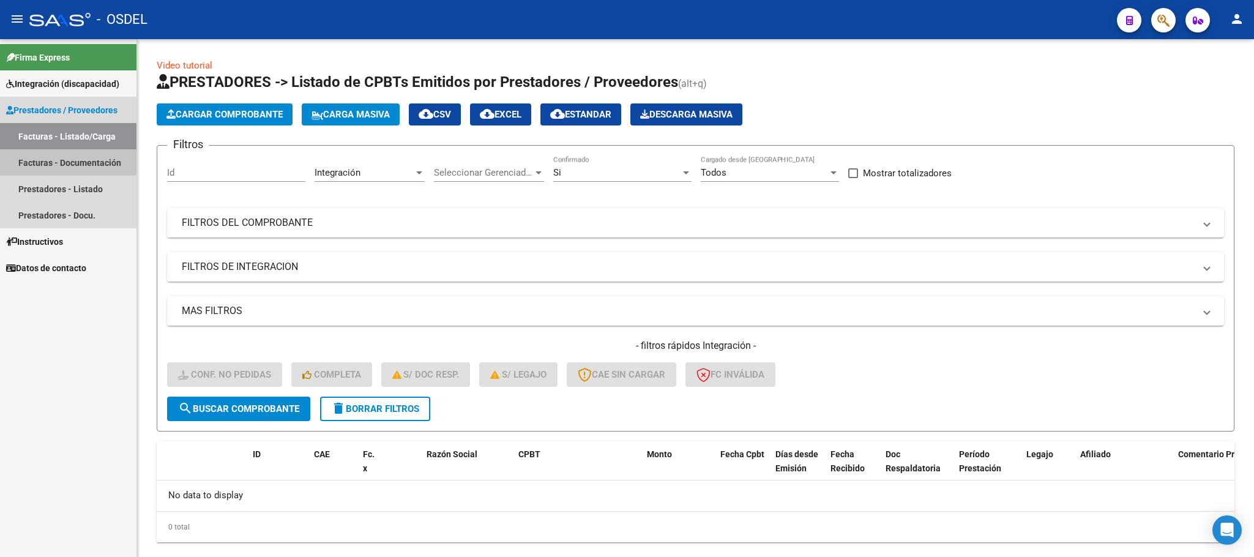
click at [52, 160] on link "Facturas - Documentación" at bounding box center [68, 162] width 136 height 26
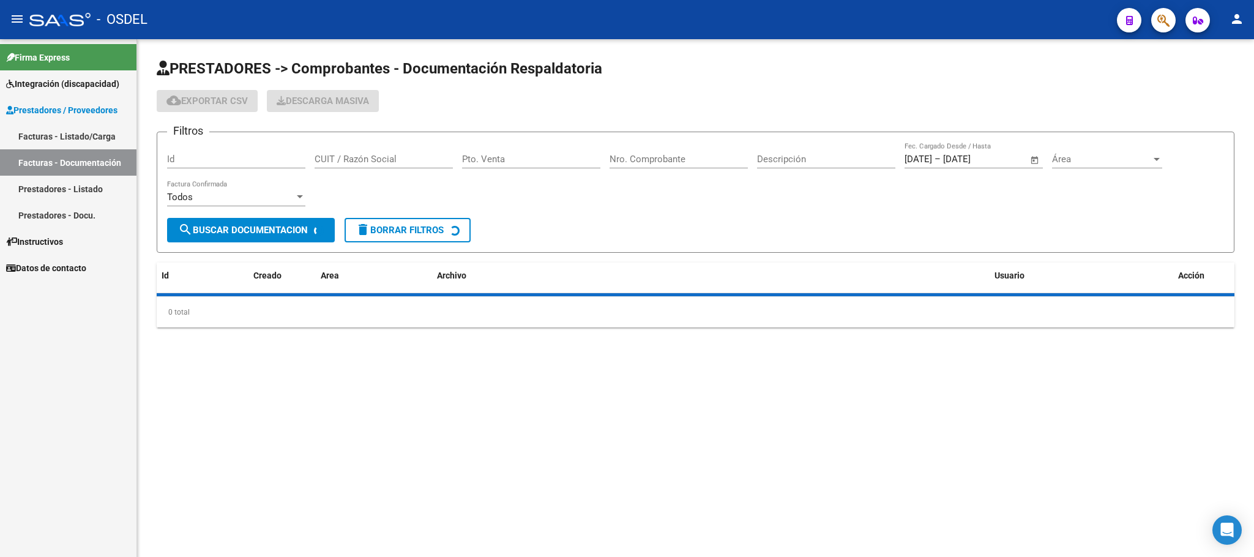
click at [58, 136] on link "Facturas - Listado/Carga" at bounding box center [68, 136] width 136 height 26
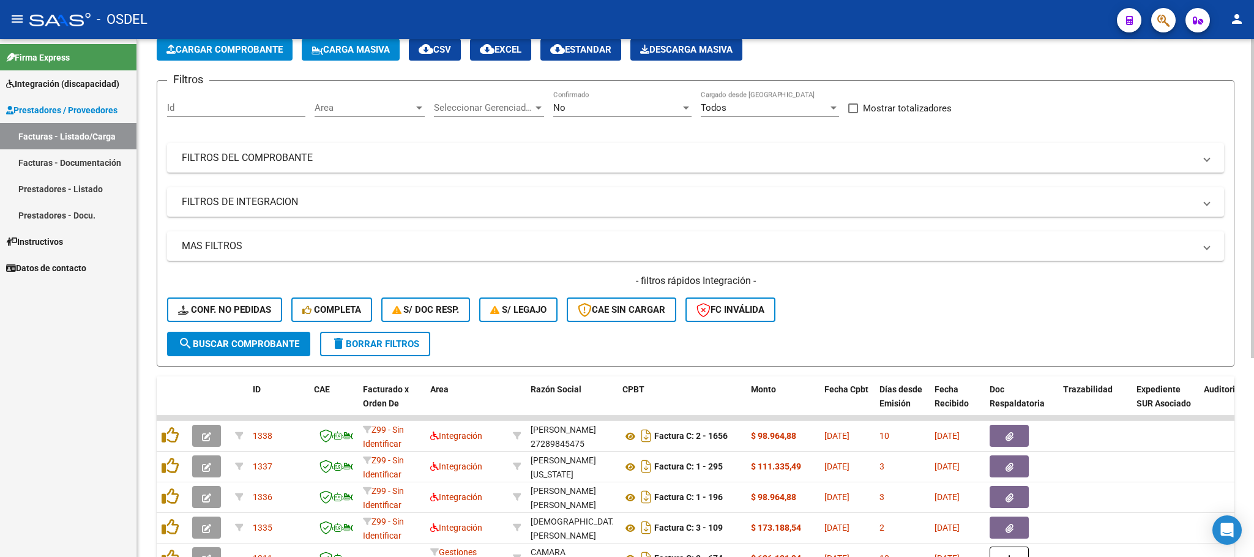
scroll to position [184, 0]
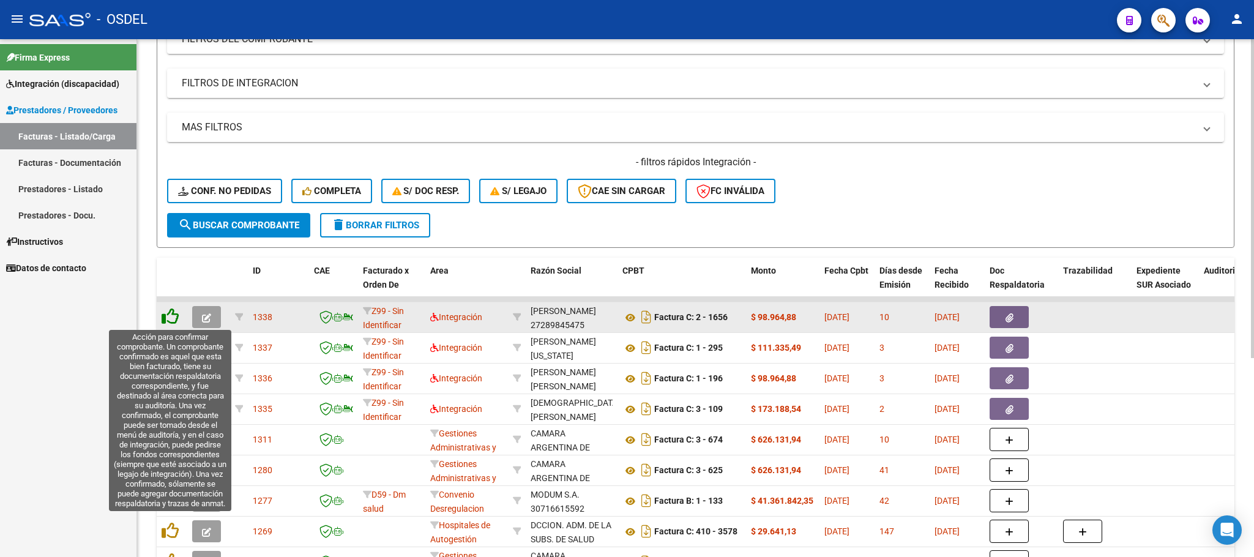
click at [169, 308] on icon at bounding box center [170, 316] width 17 height 17
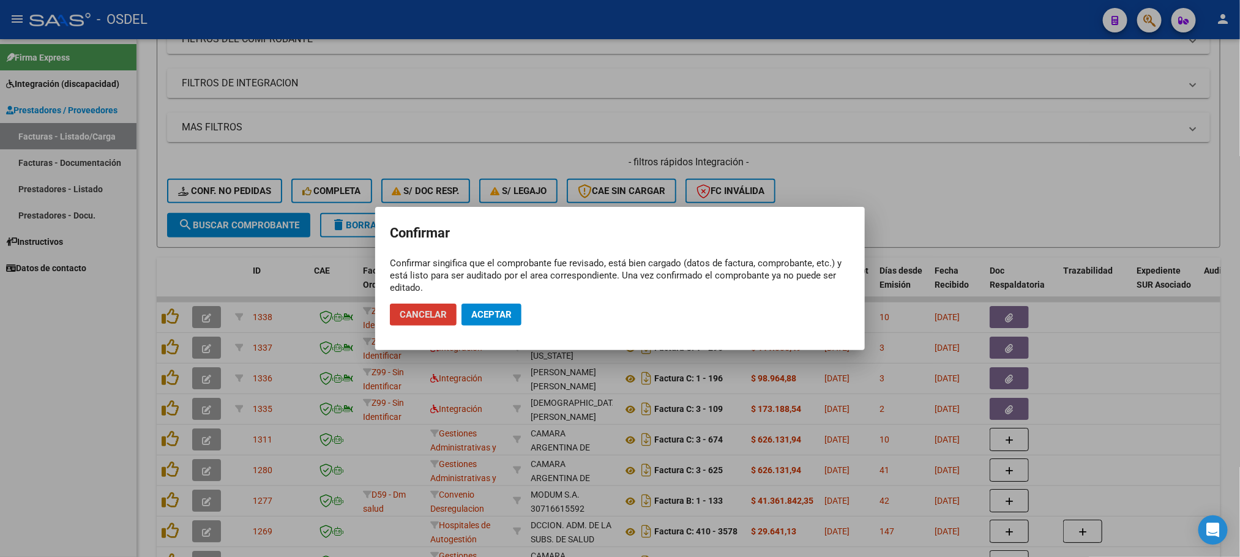
click at [470, 313] on button "Aceptar" at bounding box center [491, 314] width 60 height 22
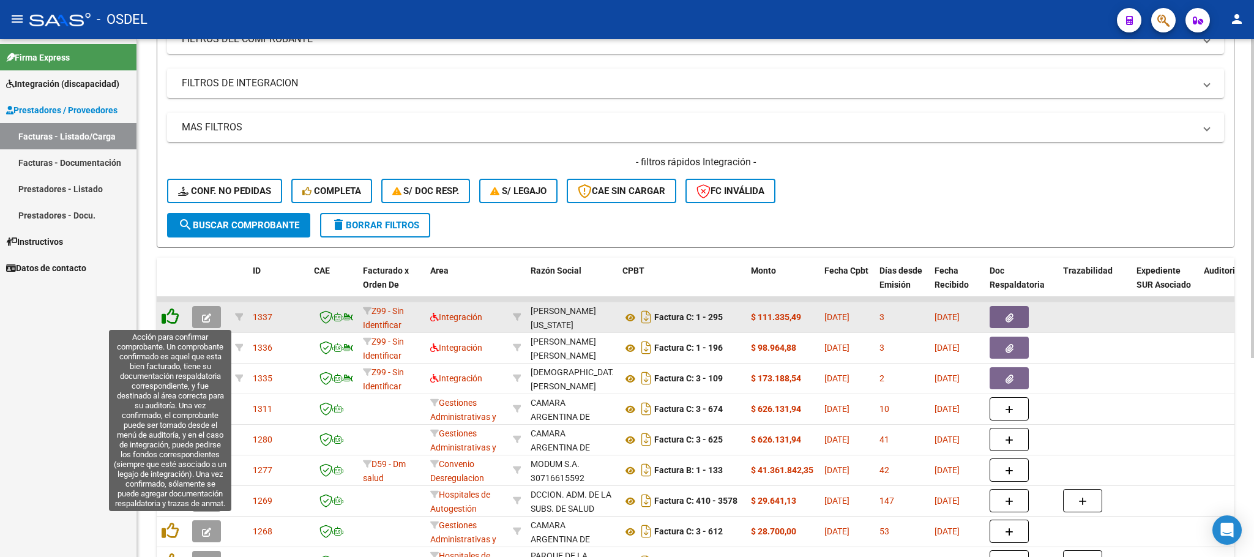
click at [175, 320] on icon at bounding box center [170, 316] width 17 height 17
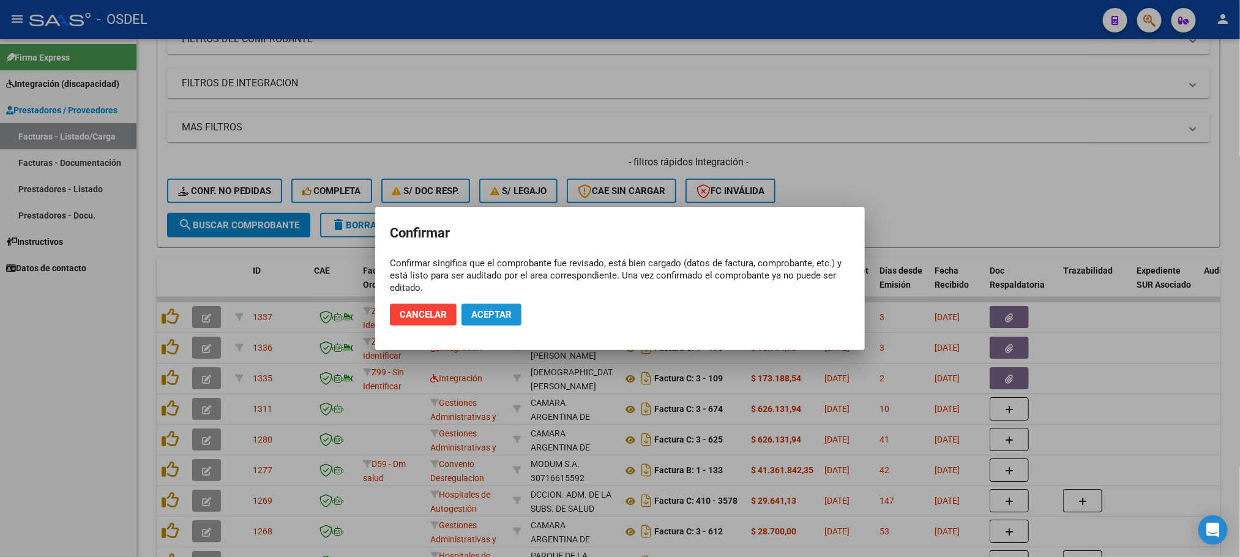
click at [472, 310] on span "Aceptar" at bounding box center [491, 314] width 40 height 11
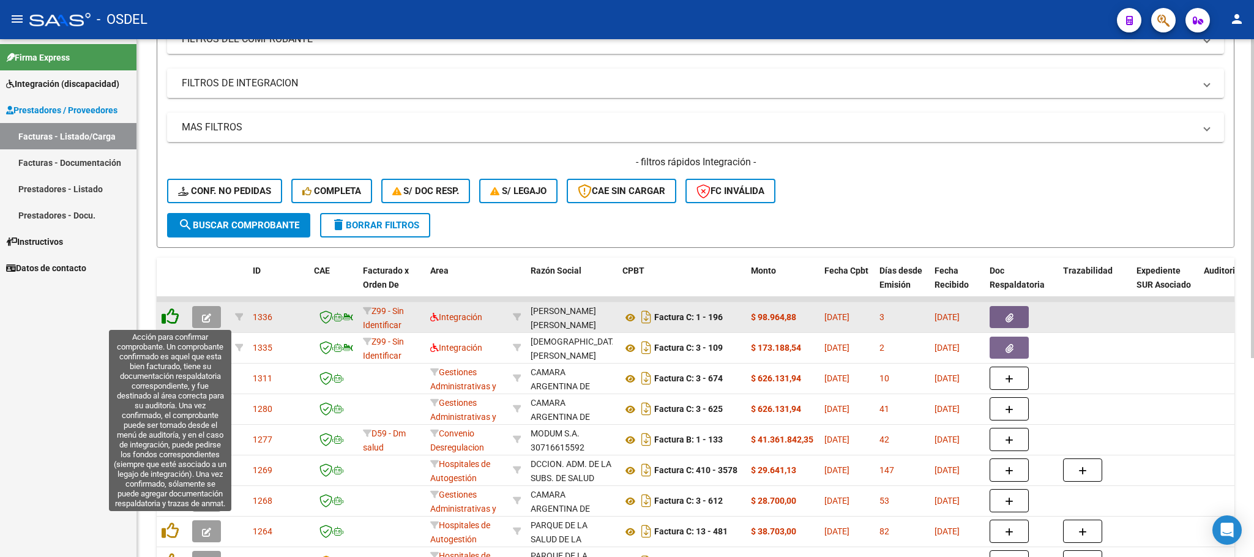
click at [177, 319] on icon at bounding box center [170, 316] width 17 height 17
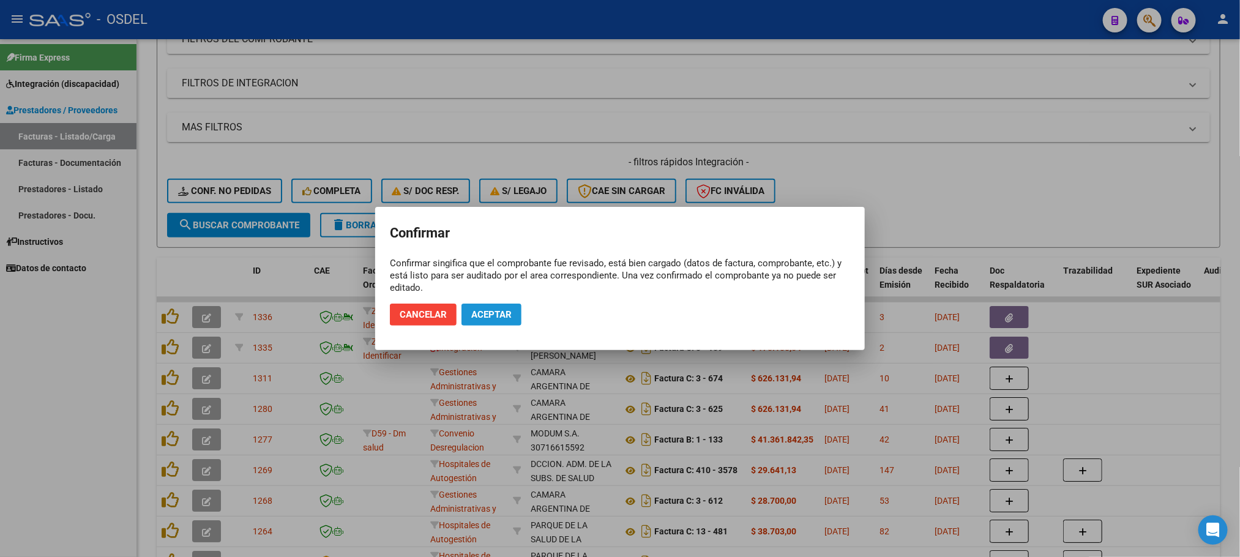
click at [494, 312] on span "Aceptar" at bounding box center [491, 314] width 40 height 11
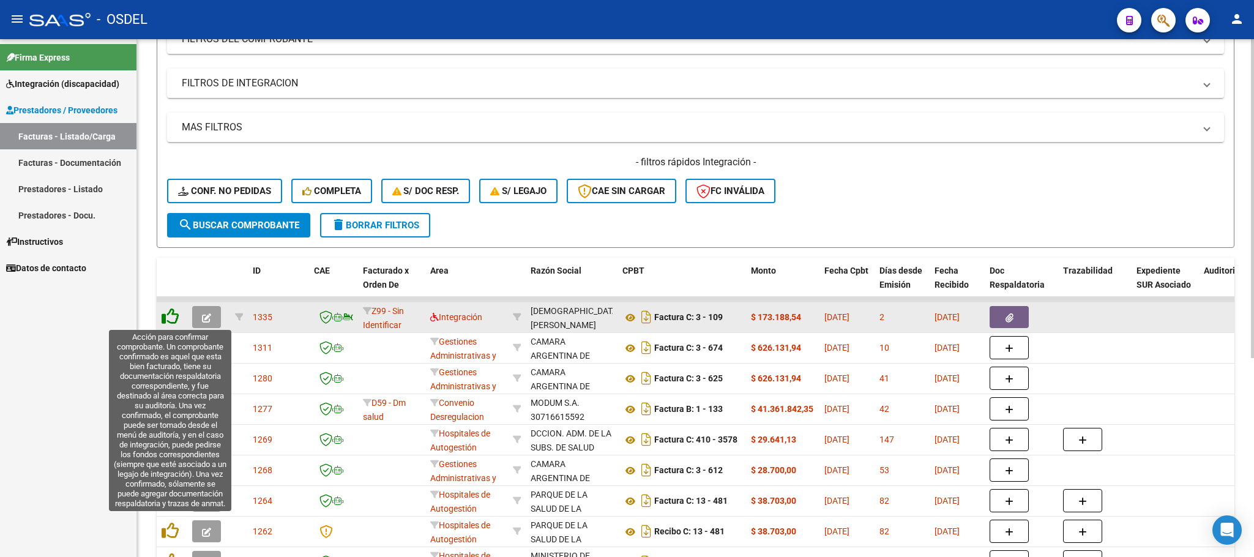
click at [168, 316] on icon at bounding box center [170, 316] width 17 height 17
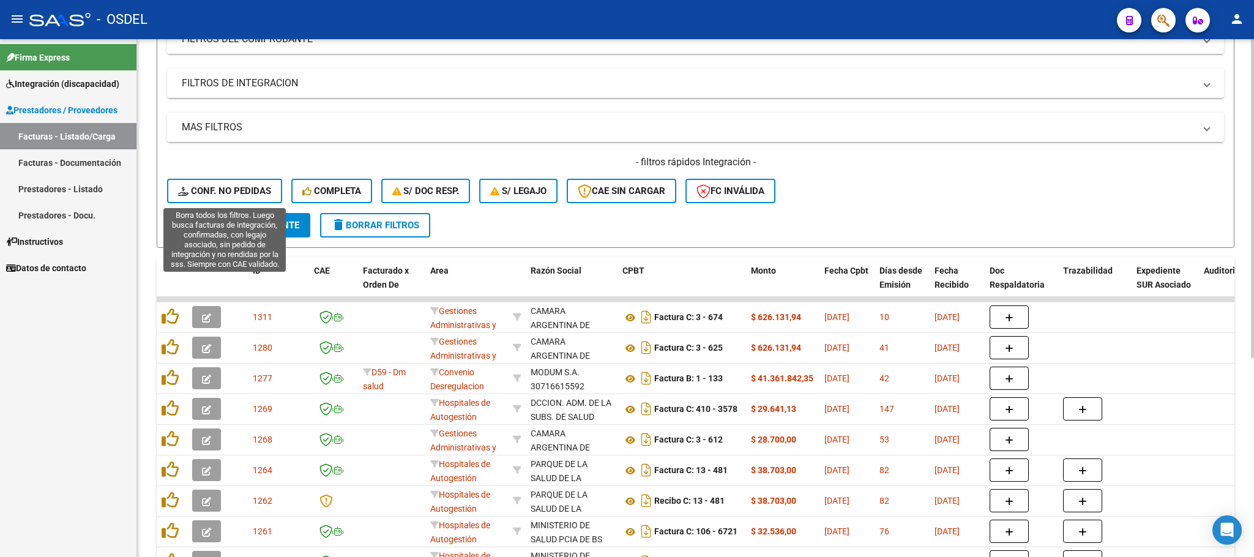
click at [230, 193] on span "Conf. no pedidas" at bounding box center [224, 190] width 93 height 11
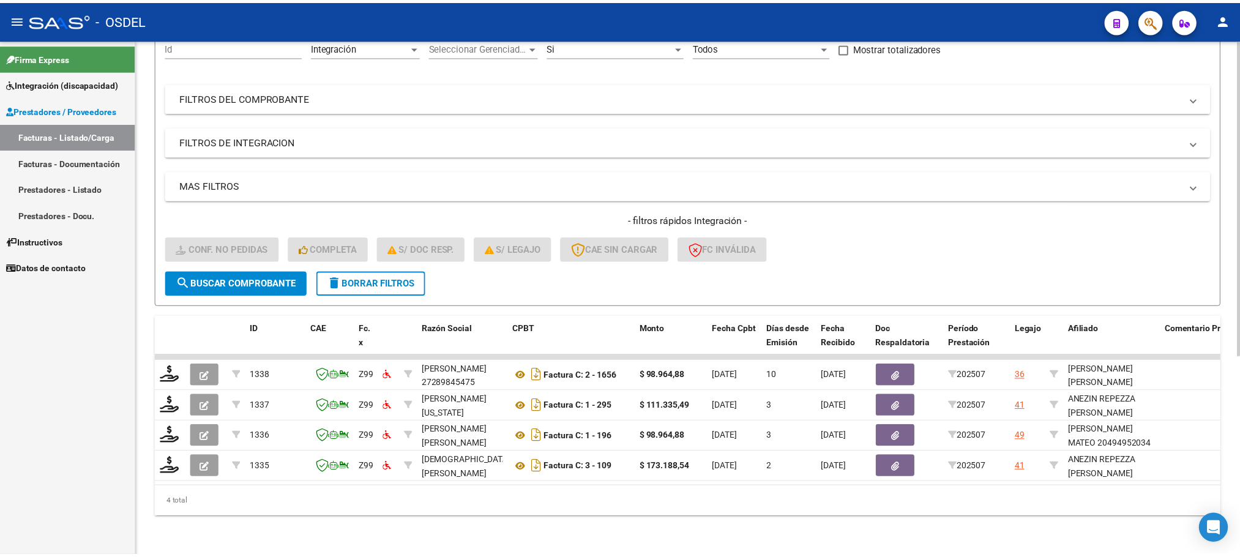
scroll to position [140, 0]
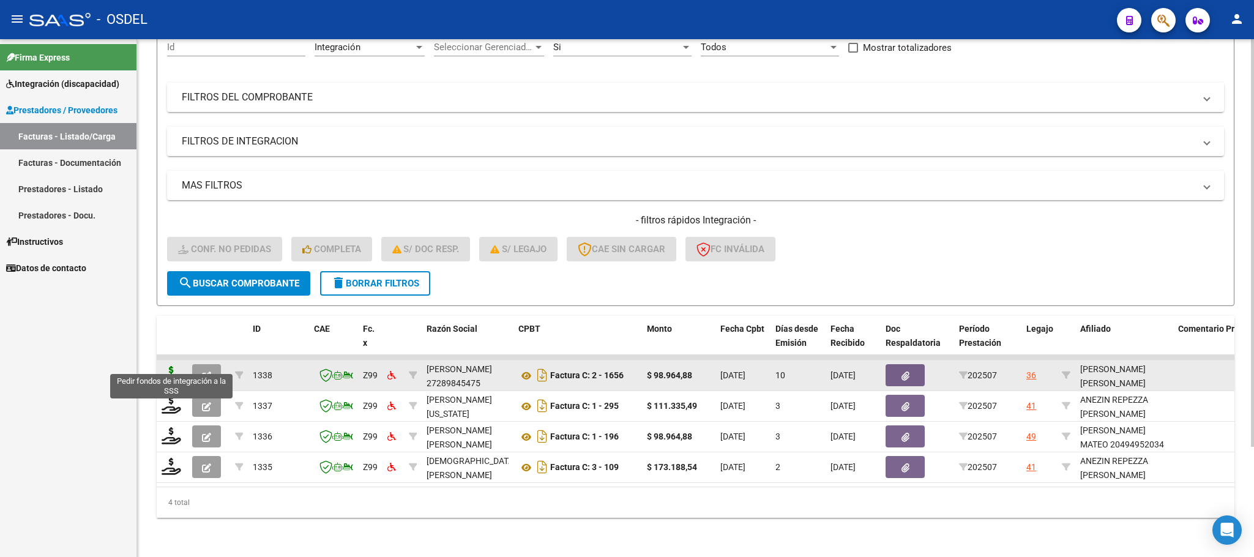
click at [178, 366] on icon at bounding box center [172, 374] width 20 height 17
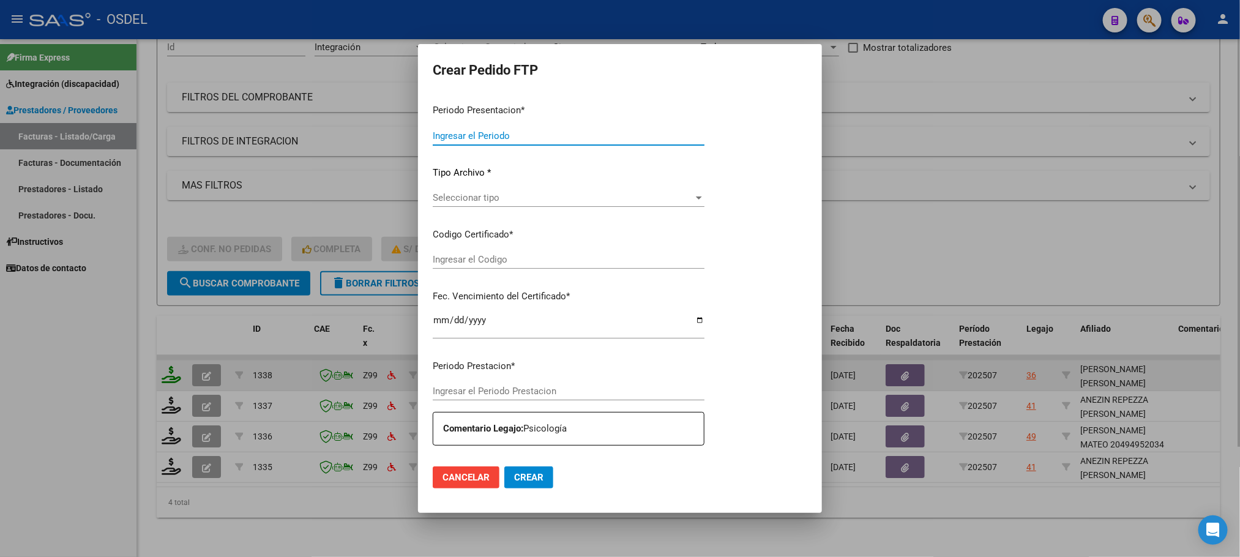
type input "202507"
type input "$ 98.964,88"
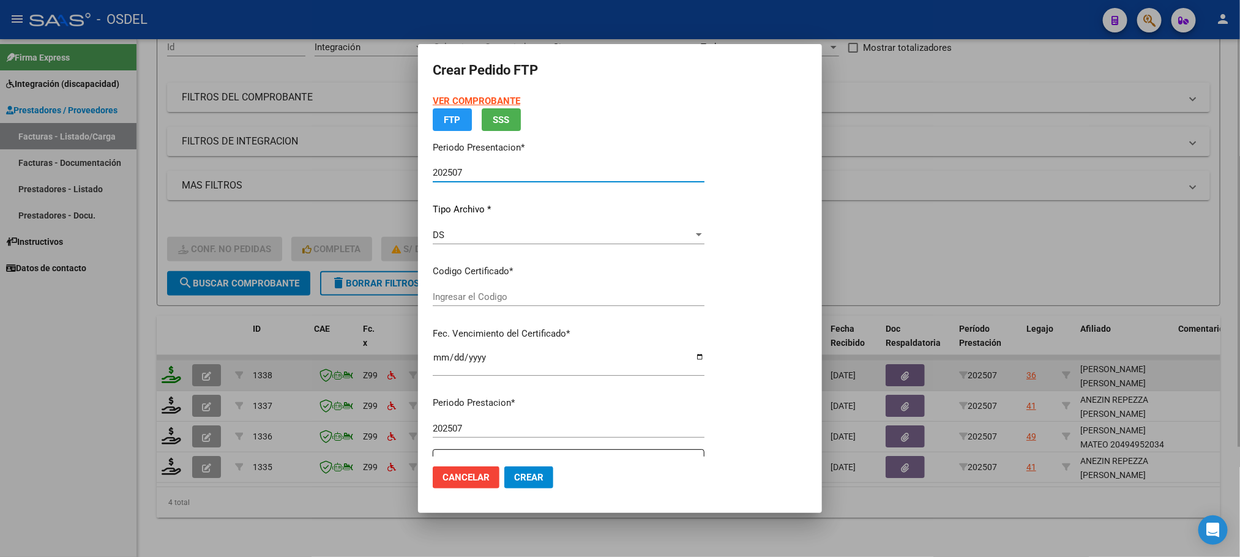
type input "3436233463"
type input "[DATE]"
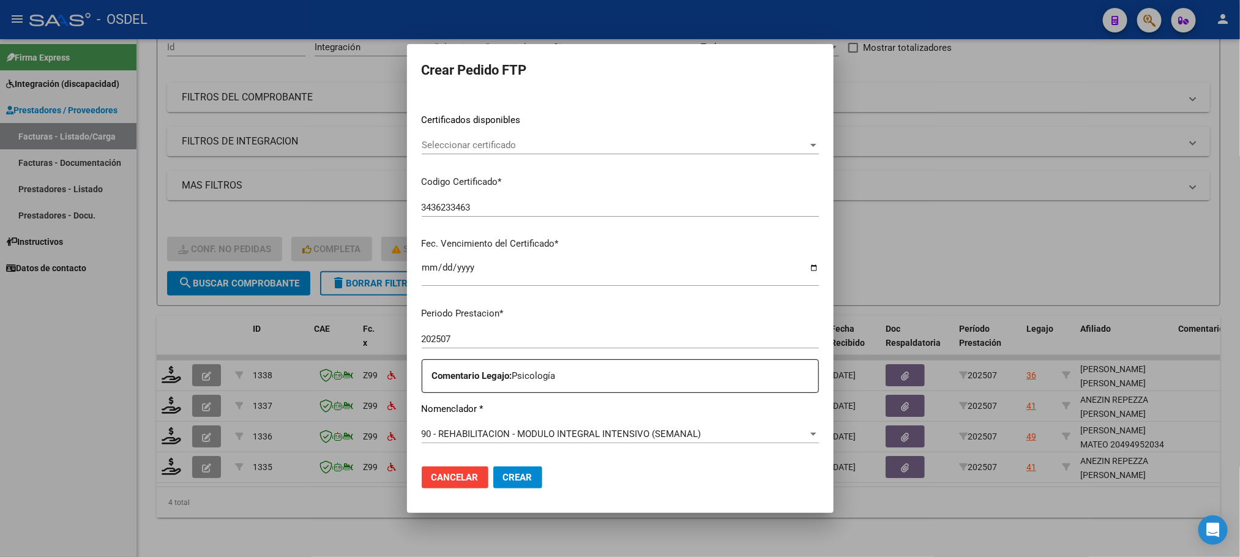
scroll to position [275, 0]
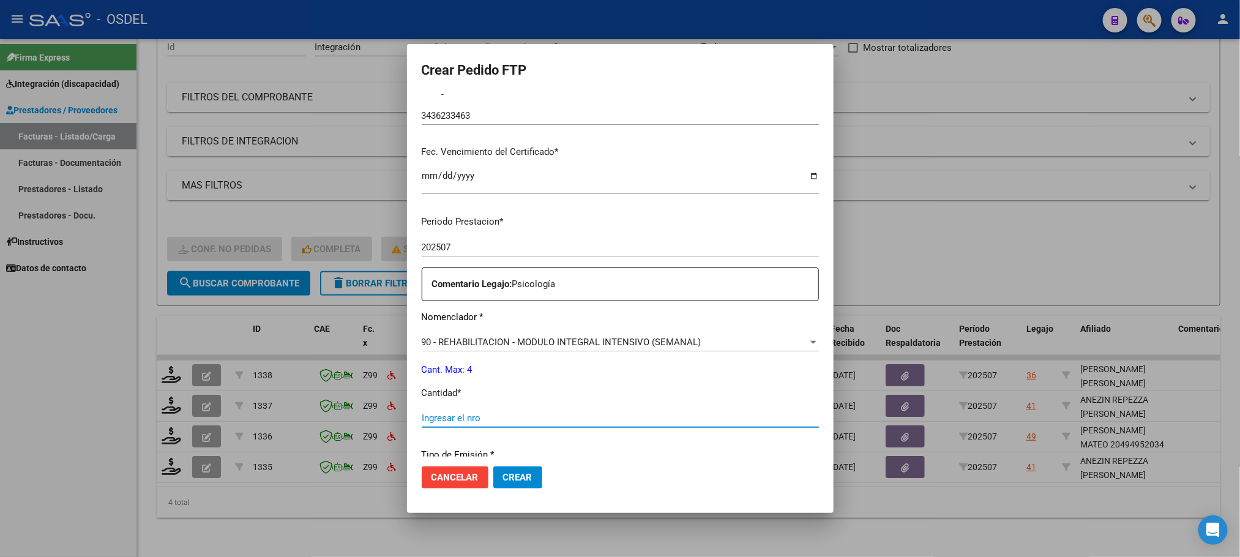
click at [464, 423] on input "Ingresar el nro" at bounding box center [620, 417] width 397 height 11
type input "4"
click at [503, 475] on span "Crear" at bounding box center [517, 477] width 29 height 11
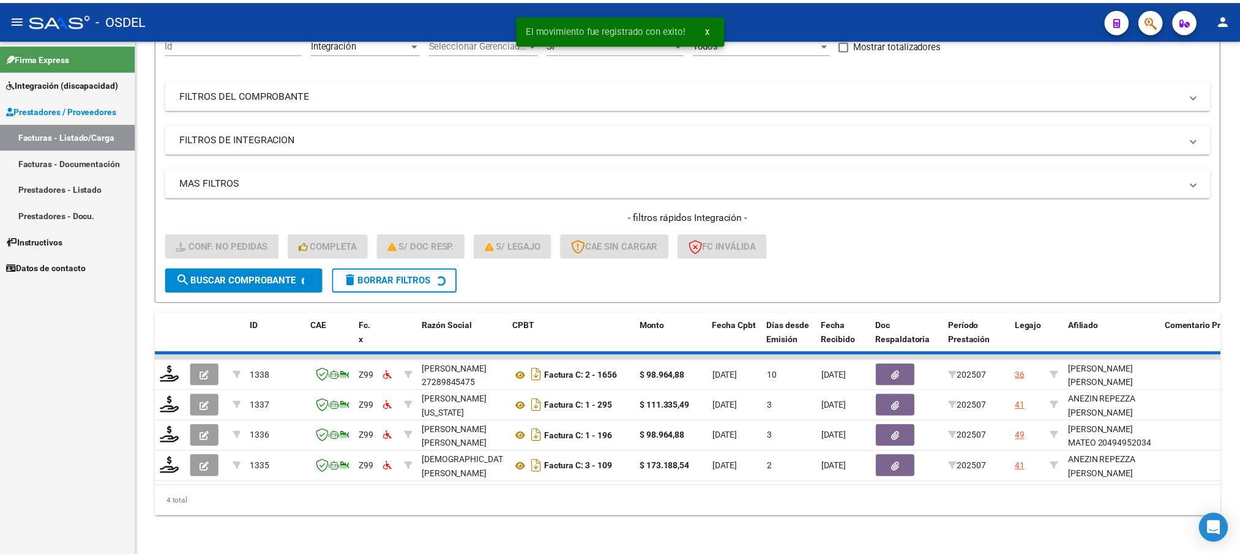
scroll to position [109, 0]
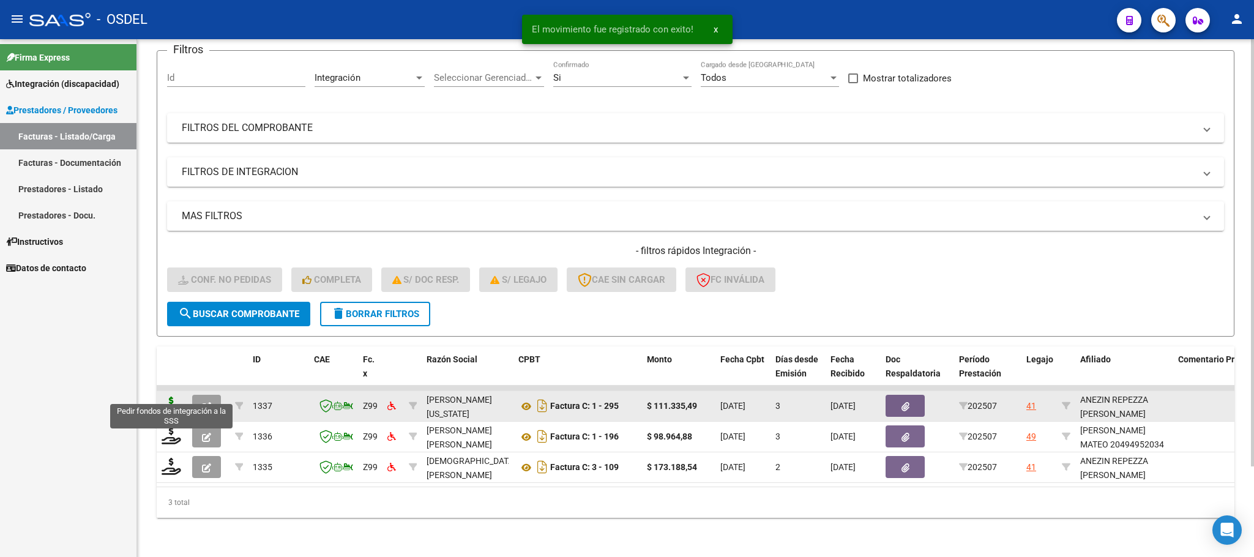
click at [173, 397] on icon at bounding box center [172, 405] width 20 height 17
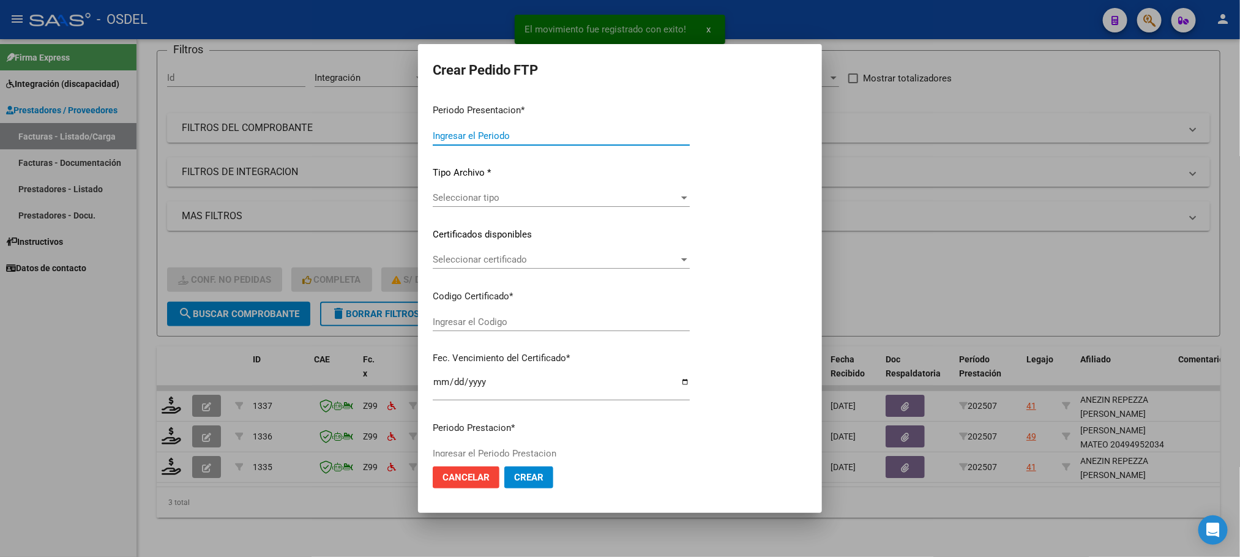
type input "202507"
type input "$ 111.335,49"
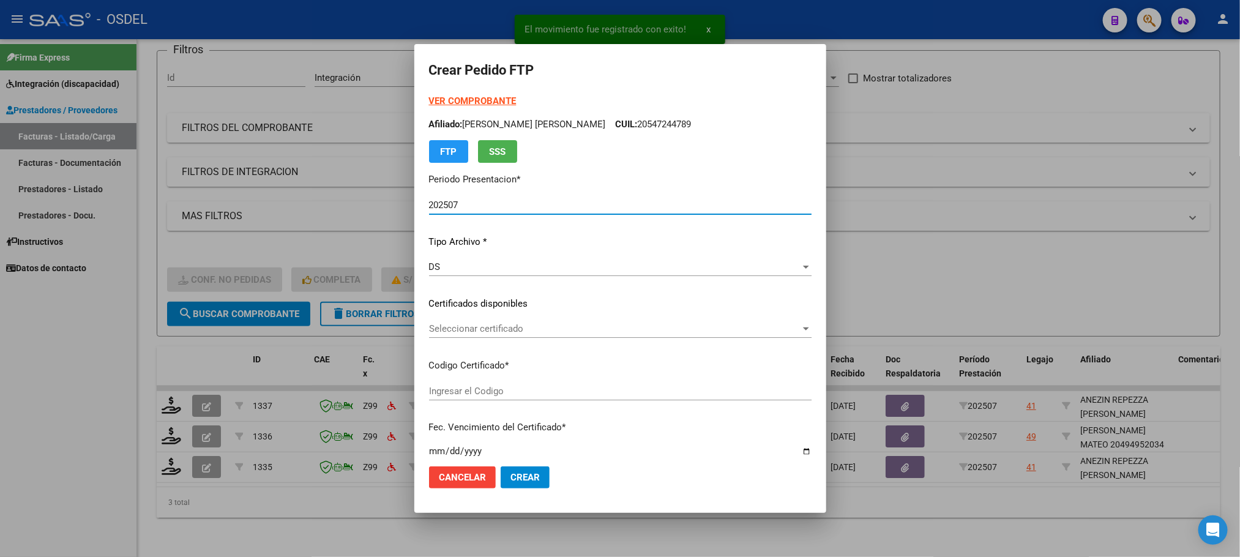
type input "8179475832"
type input "[DATE]"
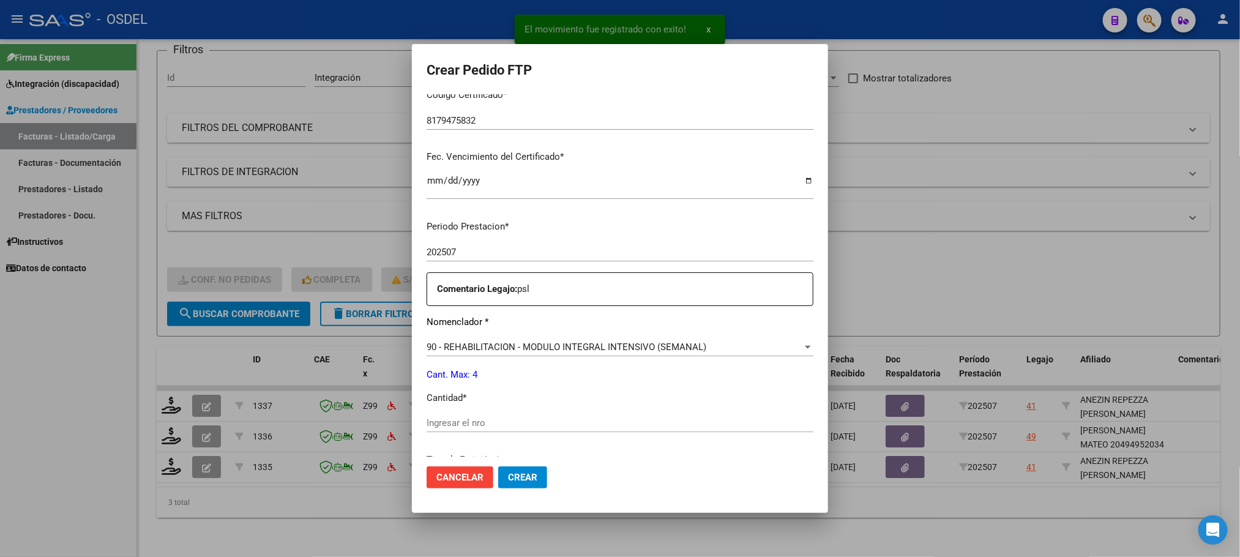
scroll to position [275, 0]
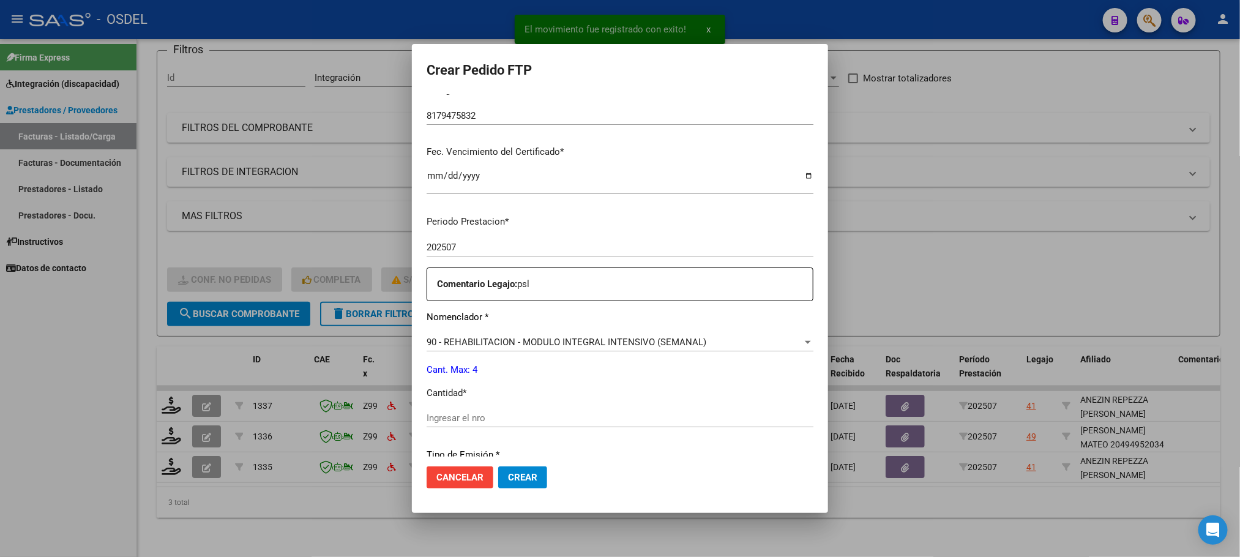
click at [443, 417] on input "Ingresar el nro" at bounding box center [619, 417] width 387 height 11
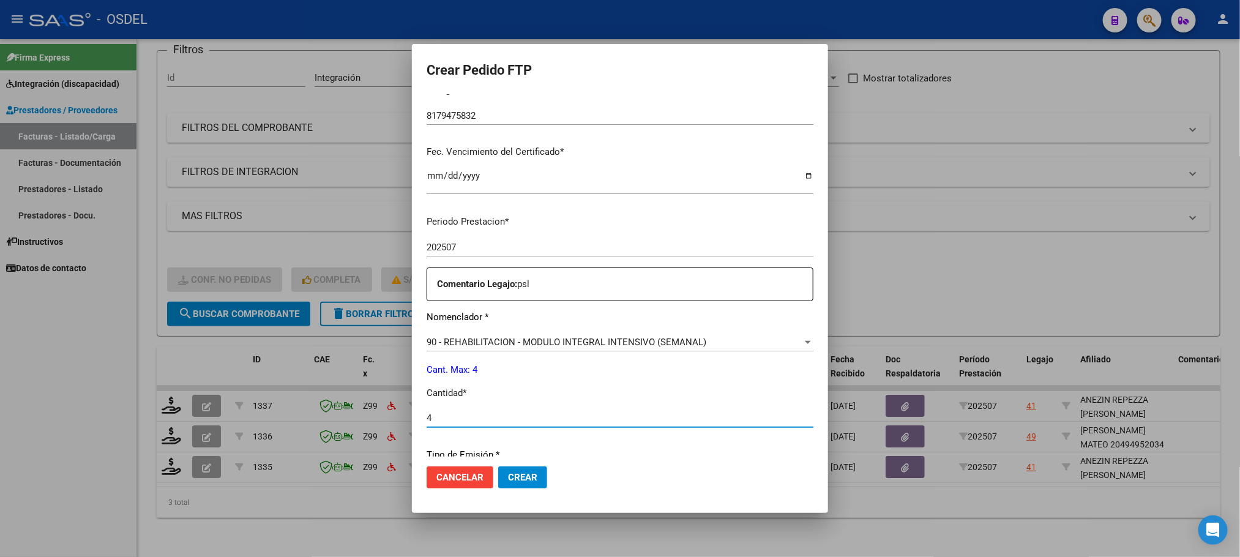
type input "4"
click at [515, 472] on span "Crear" at bounding box center [522, 477] width 29 height 11
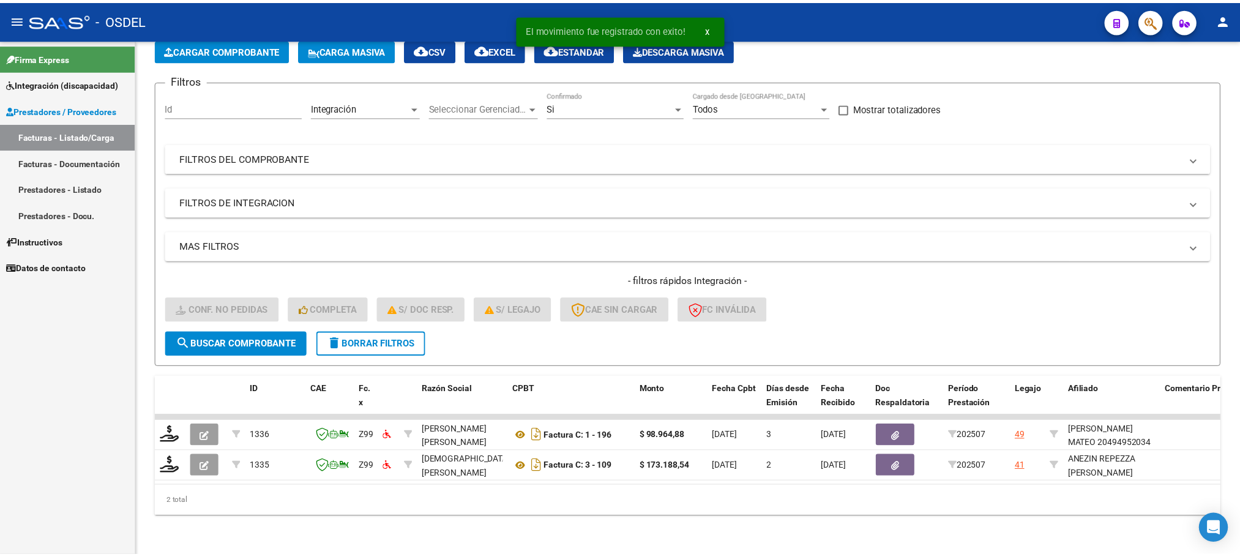
scroll to position [79, 0]
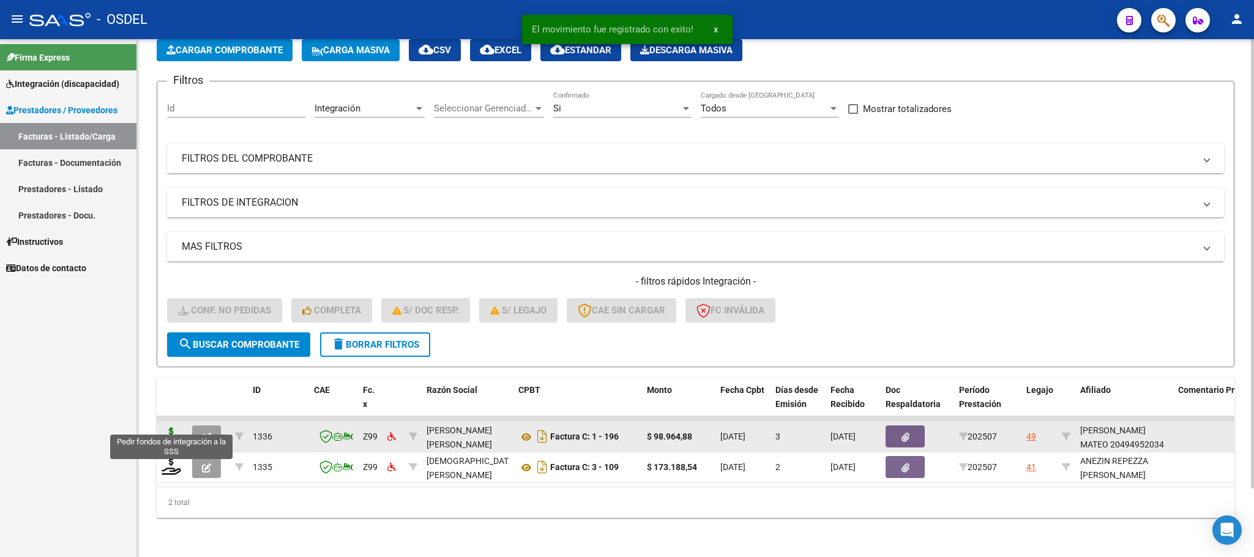
click at [175, 427] on icon at bounding box center [172, 435] width 20 height 17
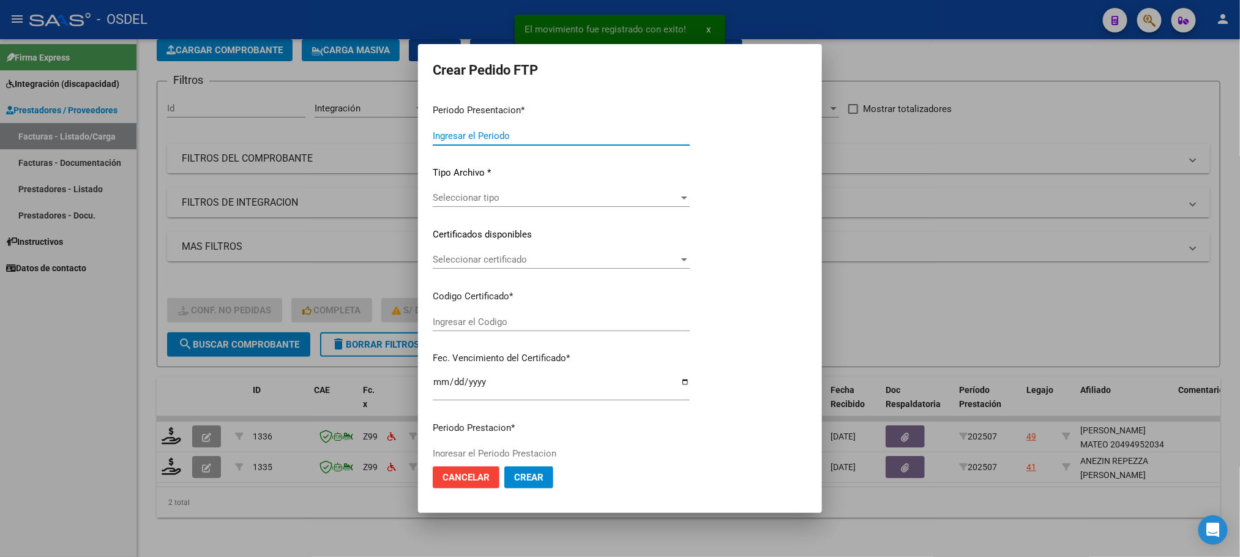
type input "202507"
type input "$ 98.964,88"
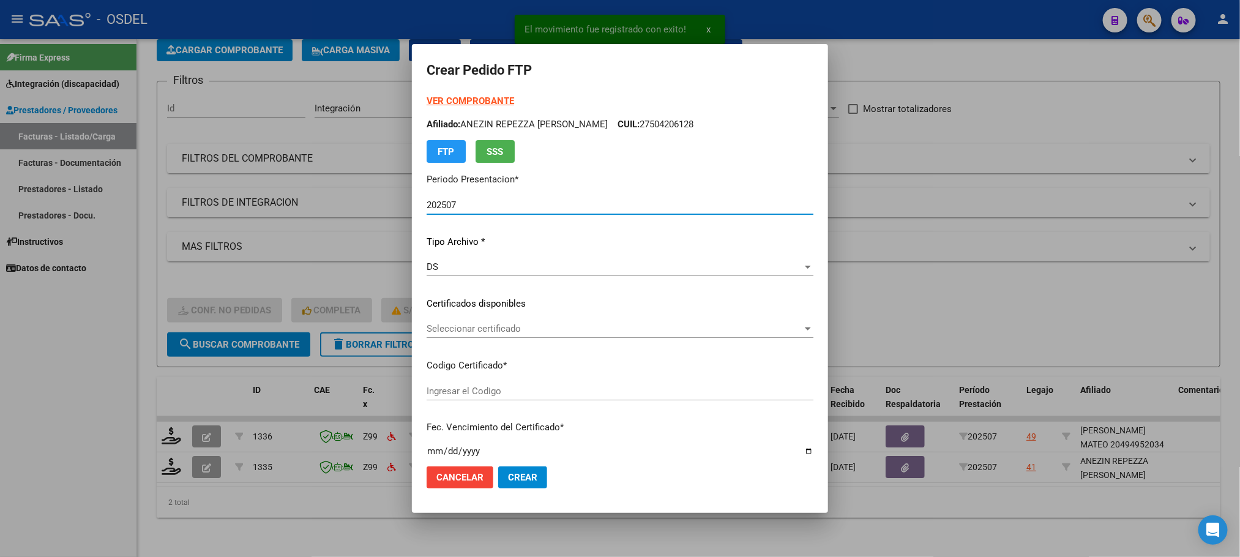
type input "4265025702"
type input "[DATE]"
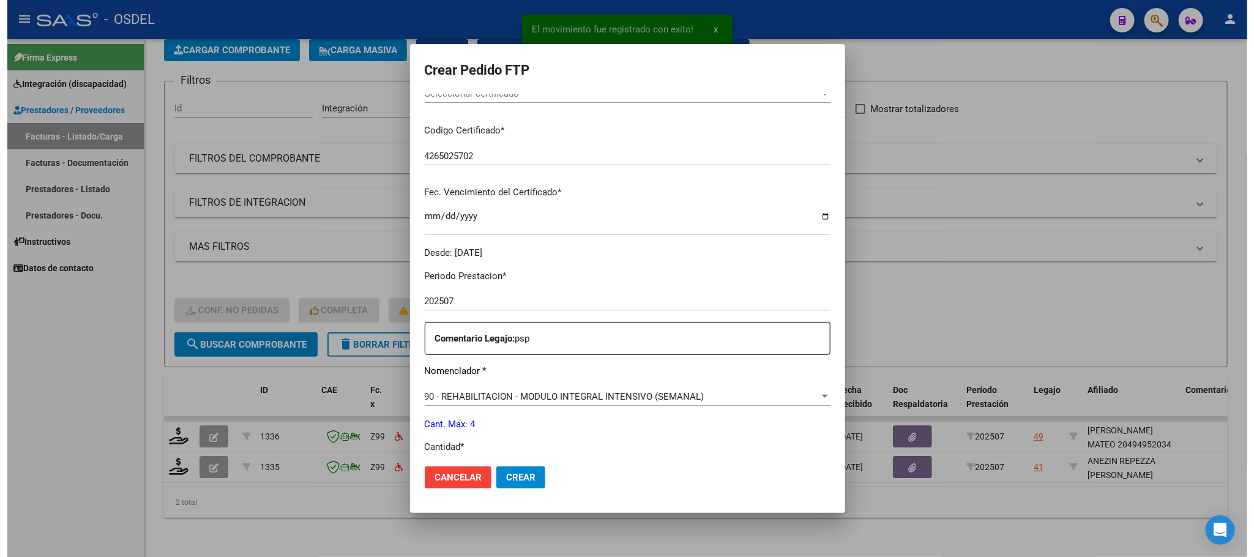
scroll to position [275, 0]
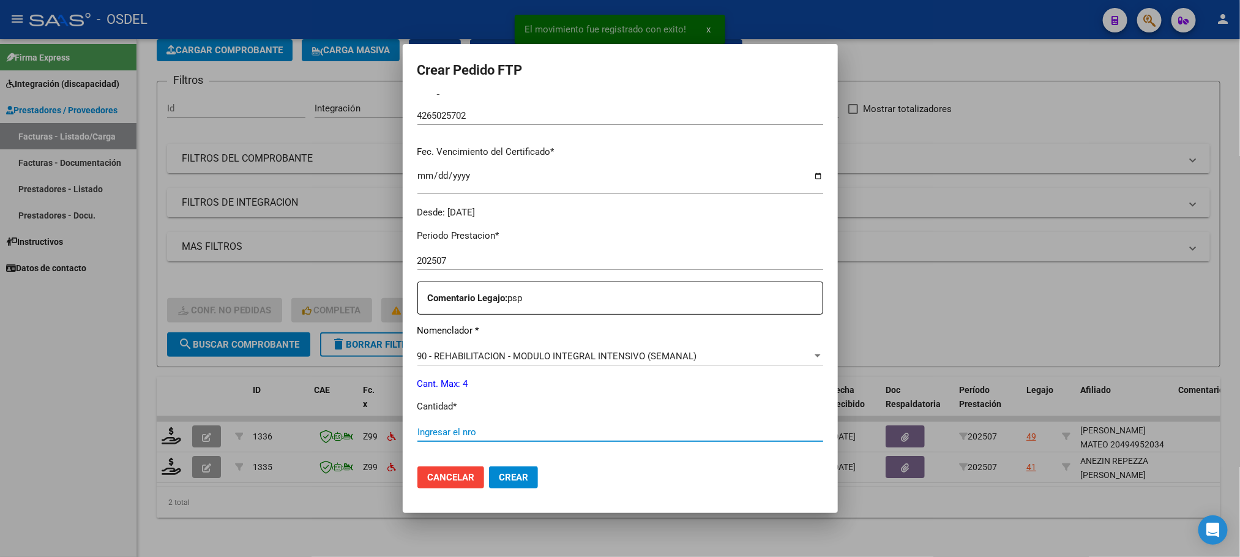
click at [491, 428] on input "Ingresar el nro" at bounding box center [620, 431] width 406 height 11
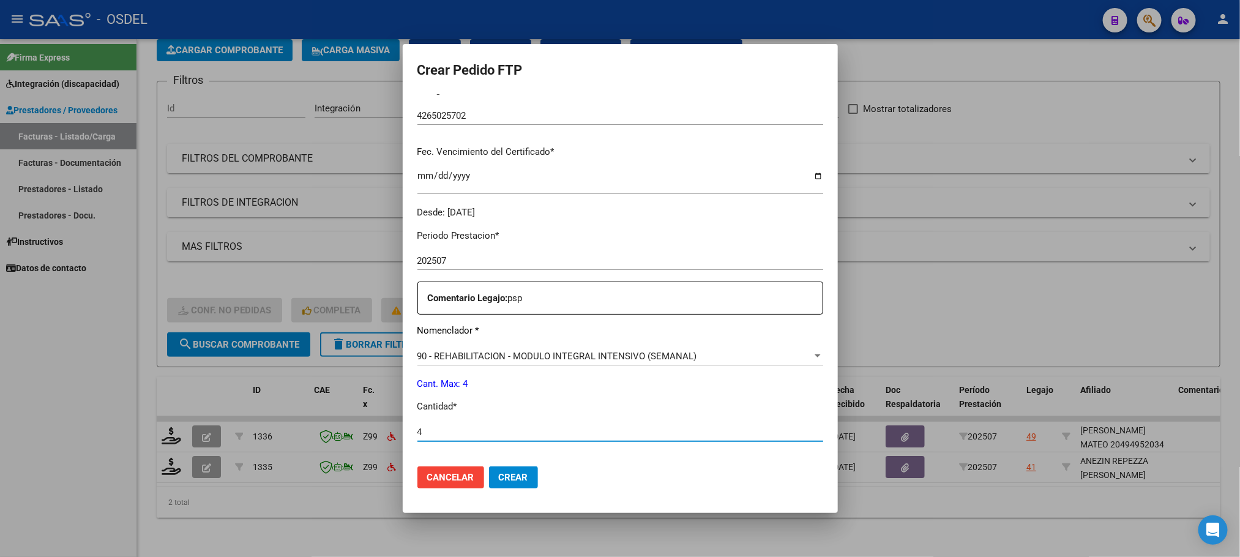
type input "4"
click at [528, 475] on span "Crear" at bounding box center [513, 477] width 29 height 11
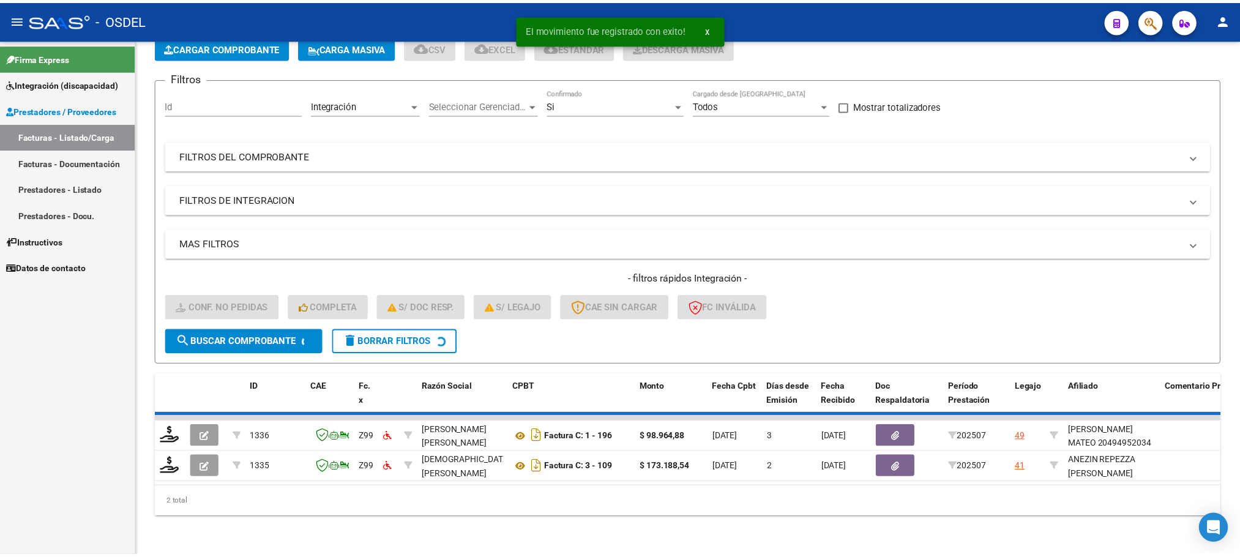
scroll to position [48, 0]
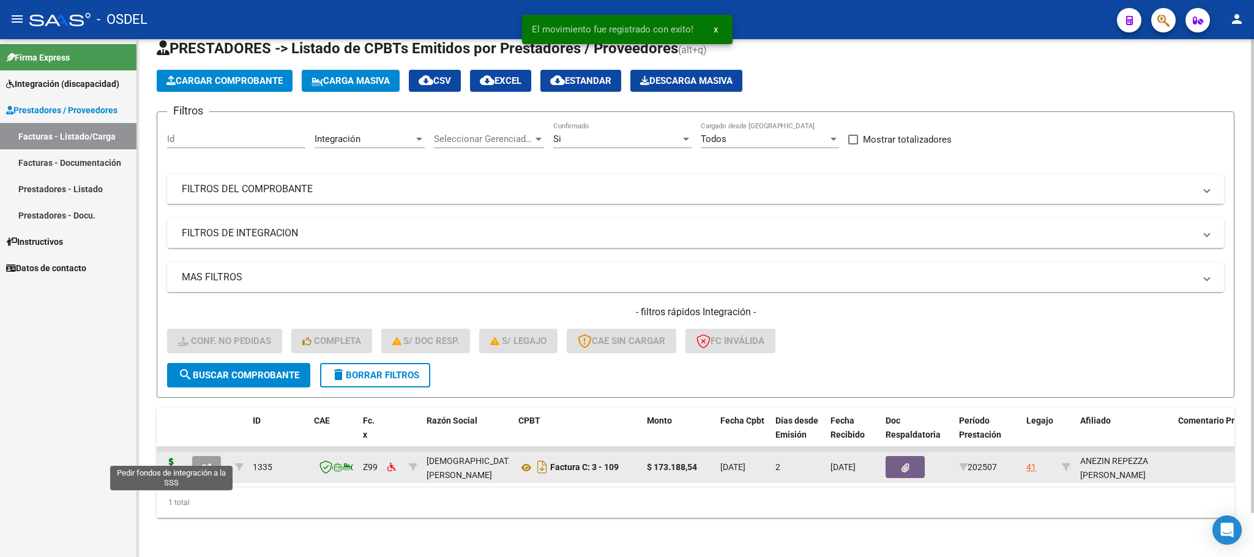
click at [177, 458] on icon at bounding box center [172, 466] width 20 height 17
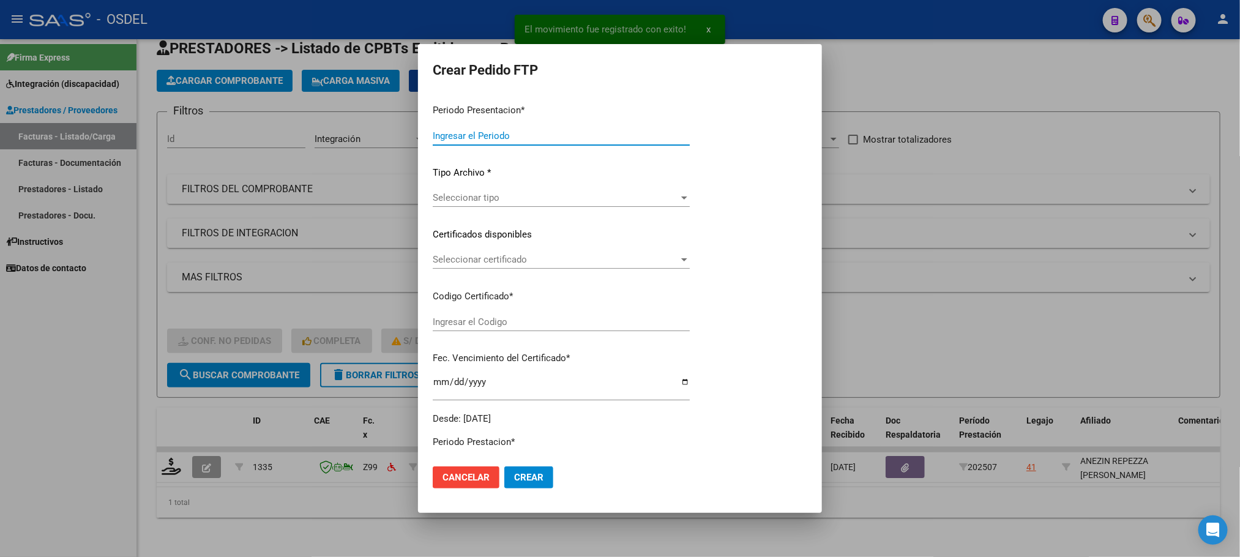
type input "202507"
type input "$ 173.188,54"
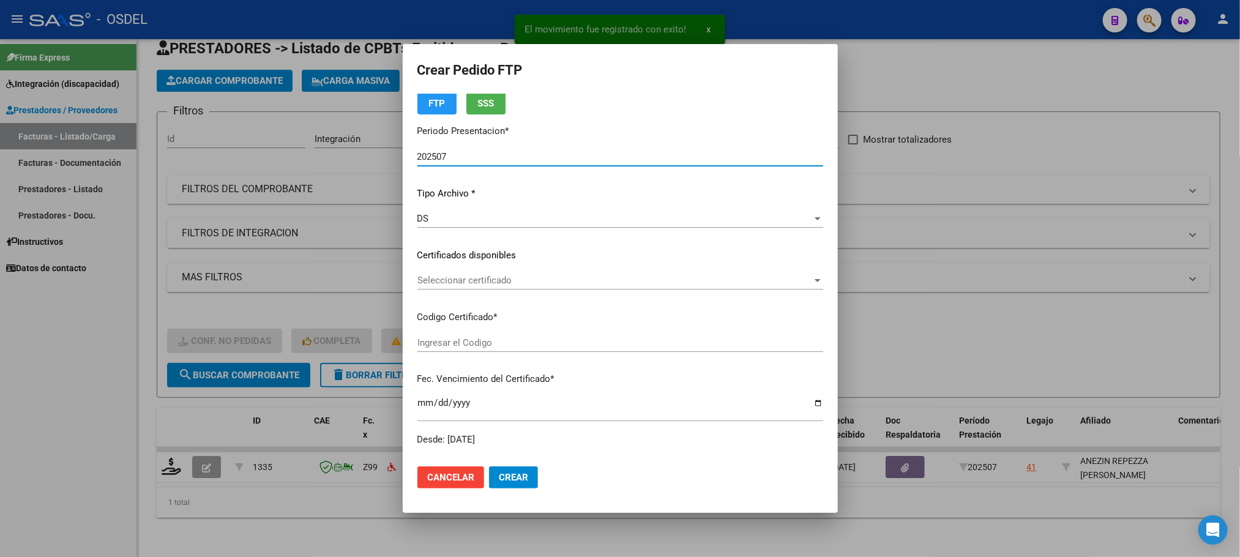
type input "8179475832"
type input "[DATE]"
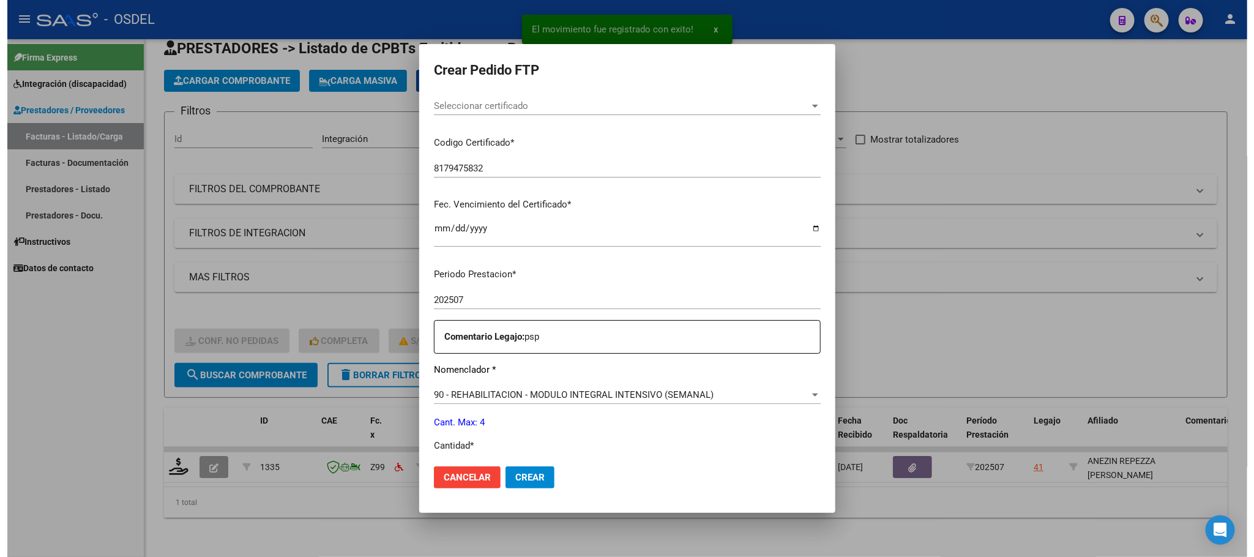
scroll to position [275, 0]
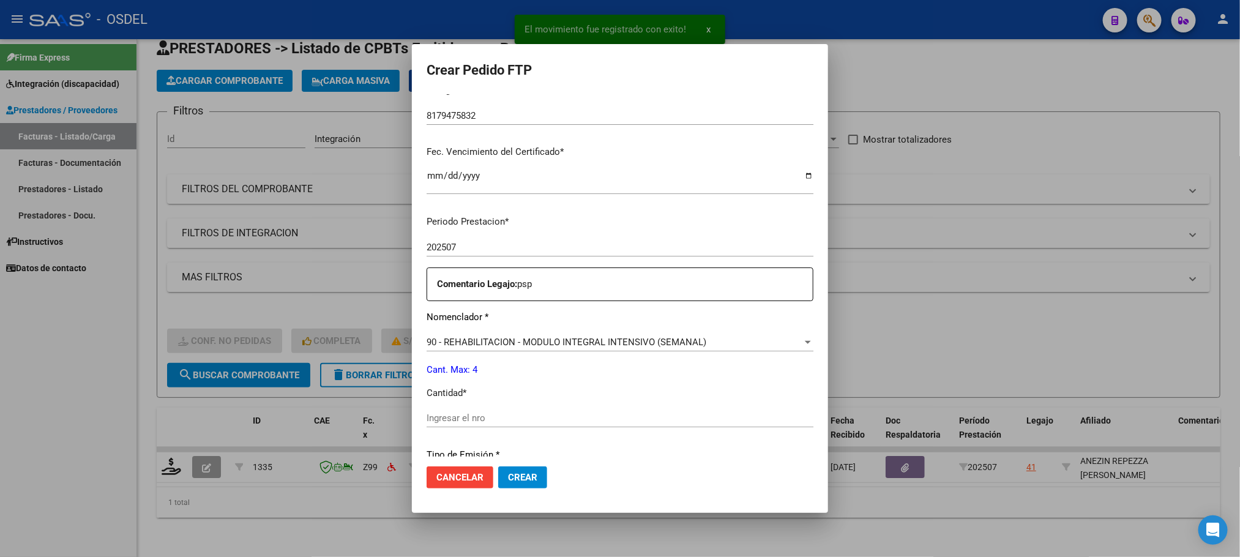
click at [463, 412] on input "Ingresar el nro" at bounding box center [619, 417] width 387 height 11
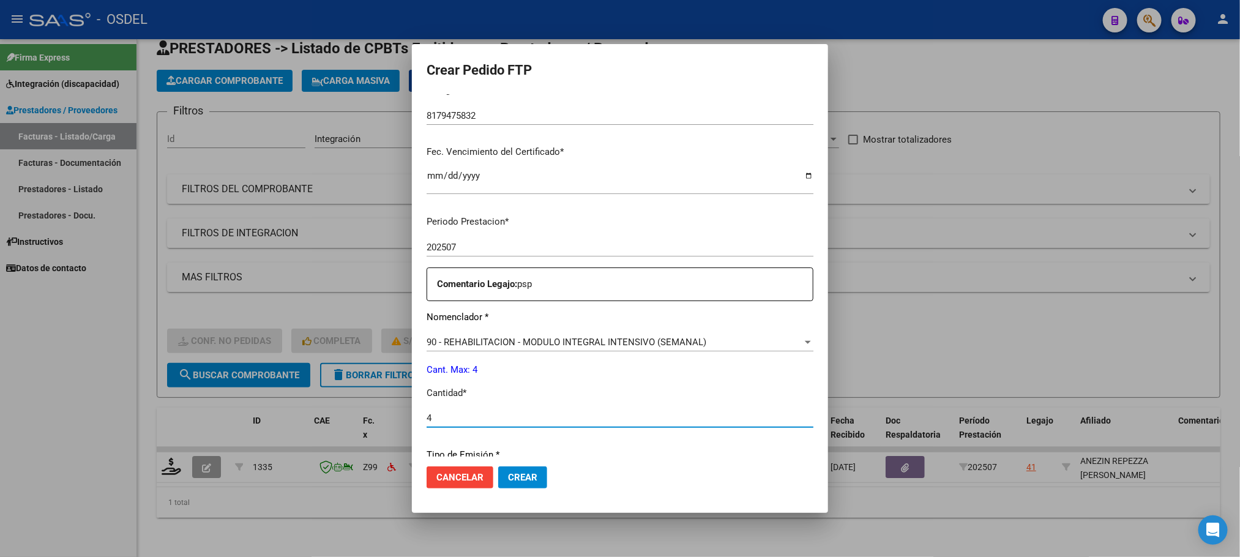
type input "4"
click at [518, 469] on button "Crear" at bounding box center [522, 477] width 49 height 22
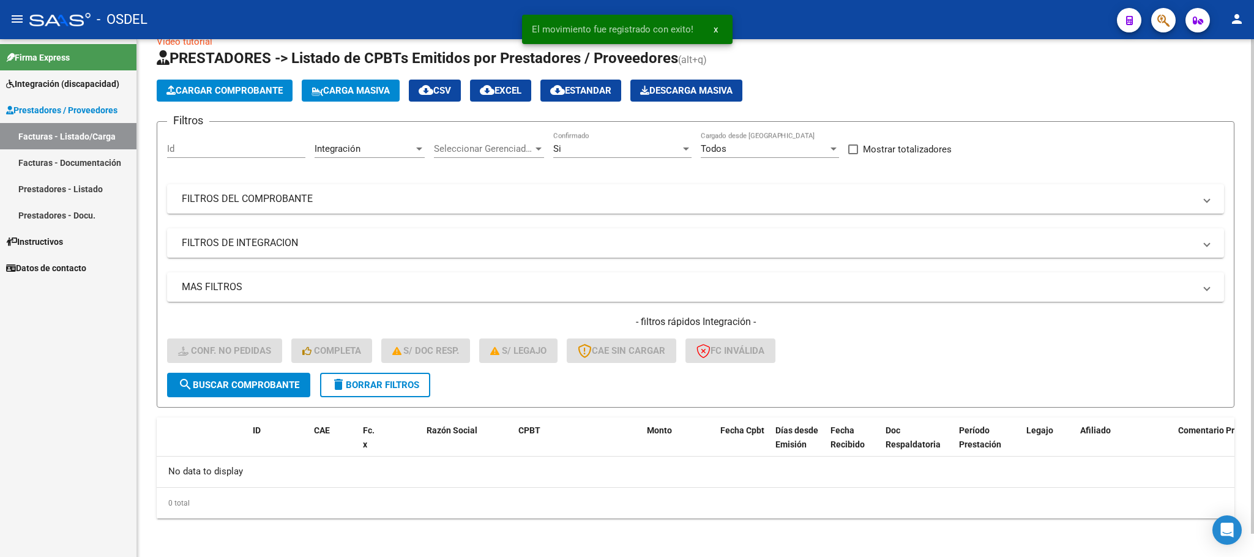
scroll to position [0, 0]
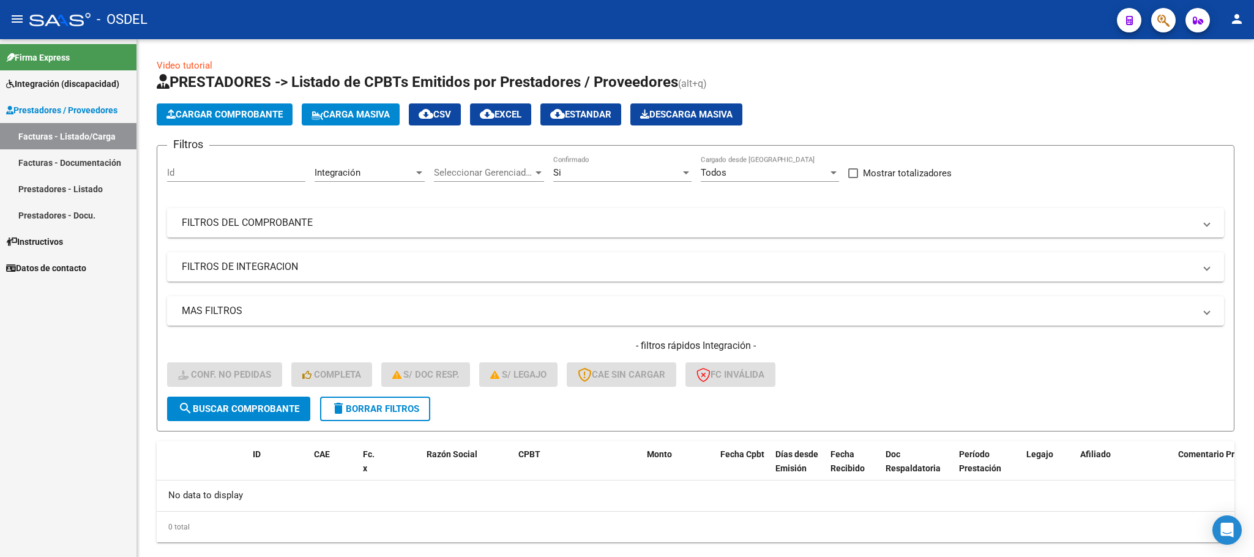
click at [45, 79] on span "Integración (discapacidad)" at bounding box center [62, 83] width 113 height 13
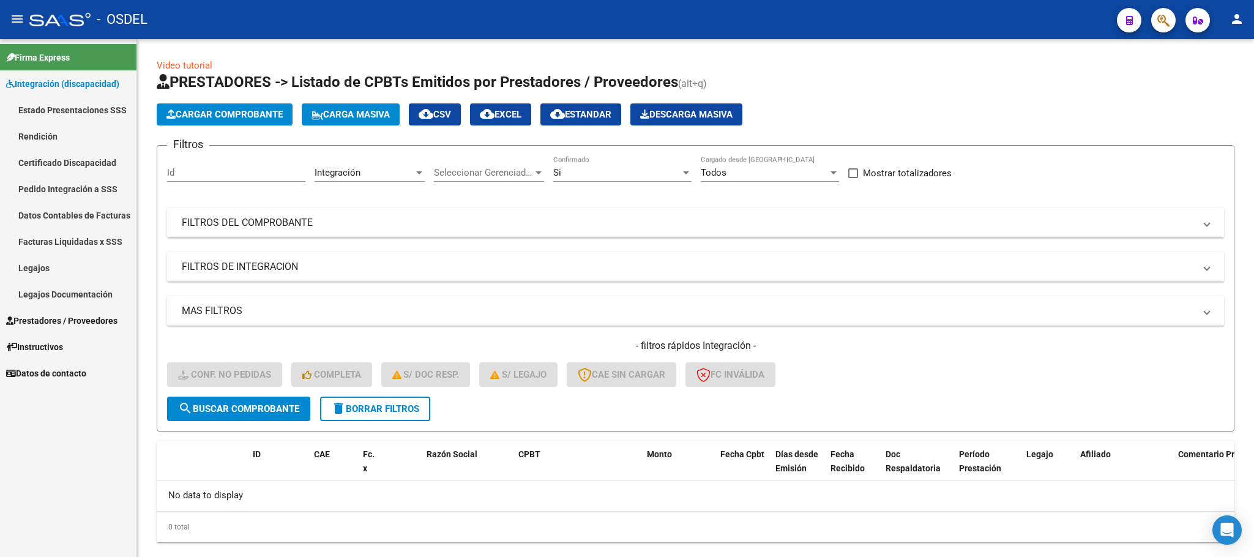
click at [58, 196] on link "Pedido Integración a SSS" at bounding box center [68, 189] width 136 height 26
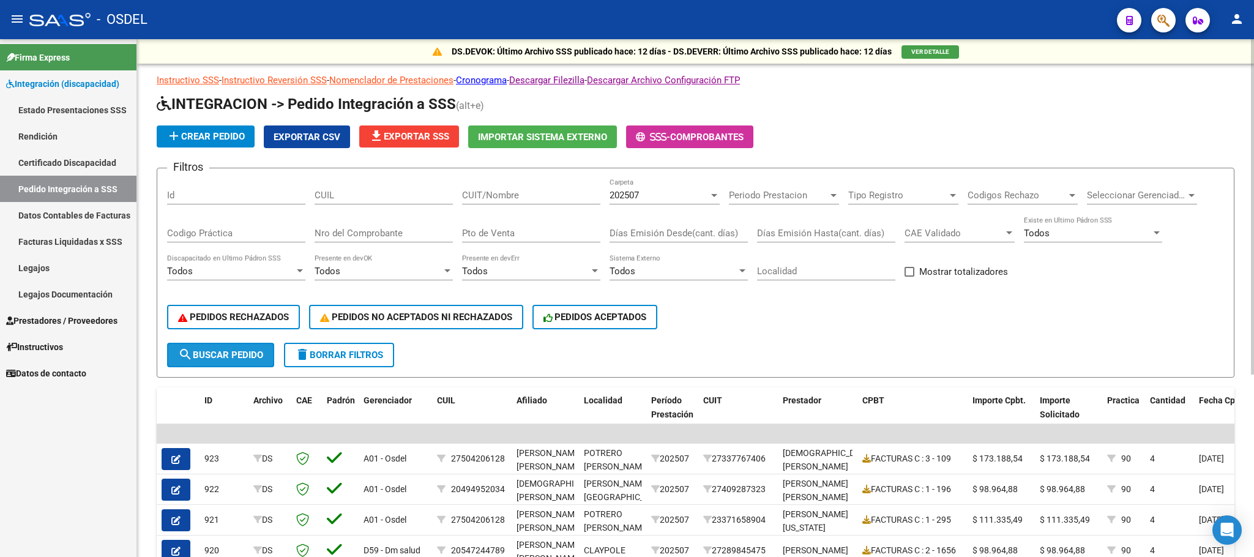
click at [246, 349] on span "search Buscar Pedido" at bounding box center [220, 354] width 85 height 11
click at [316, 132] on span "Exportar CSV" at bounding box center [307, 137] width 67 height 11
click at [1235, 17] on mat-icon "person" at bounding box center [1236, 19] width 15 height 15
click at [797, 346] on div at bounding box center [627, 278] width 1254 height 557
click at [1234, 19] on mat-icon "person" at bounding box center [1236, 19] width 15 height 15
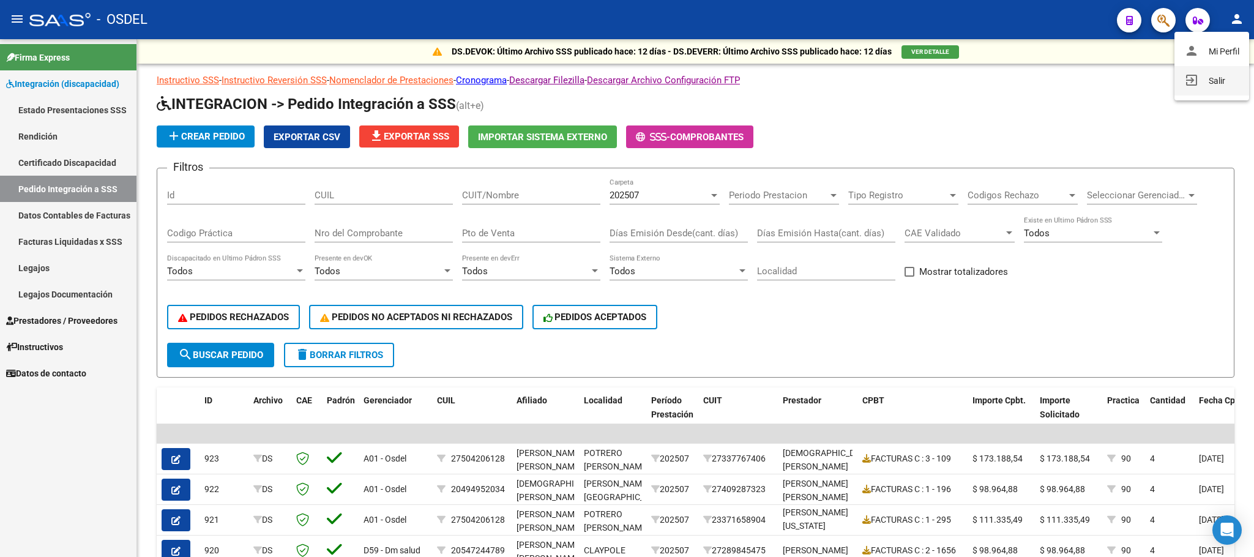
click at [1216, 83] on button "exit_to_app Salir" at bounding box center [1211, 80] width 75 height 29
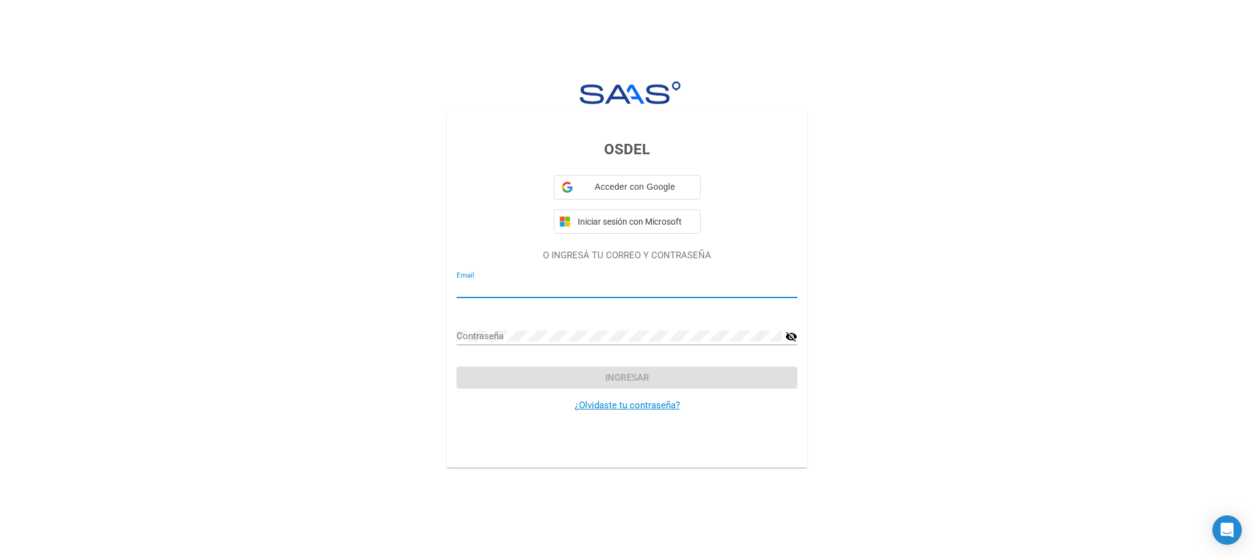
type input "[EMAIL_ADDRESS][DOMAIN_NAME]"
